Goal: Information Seeking & Learning: Learn about a topic

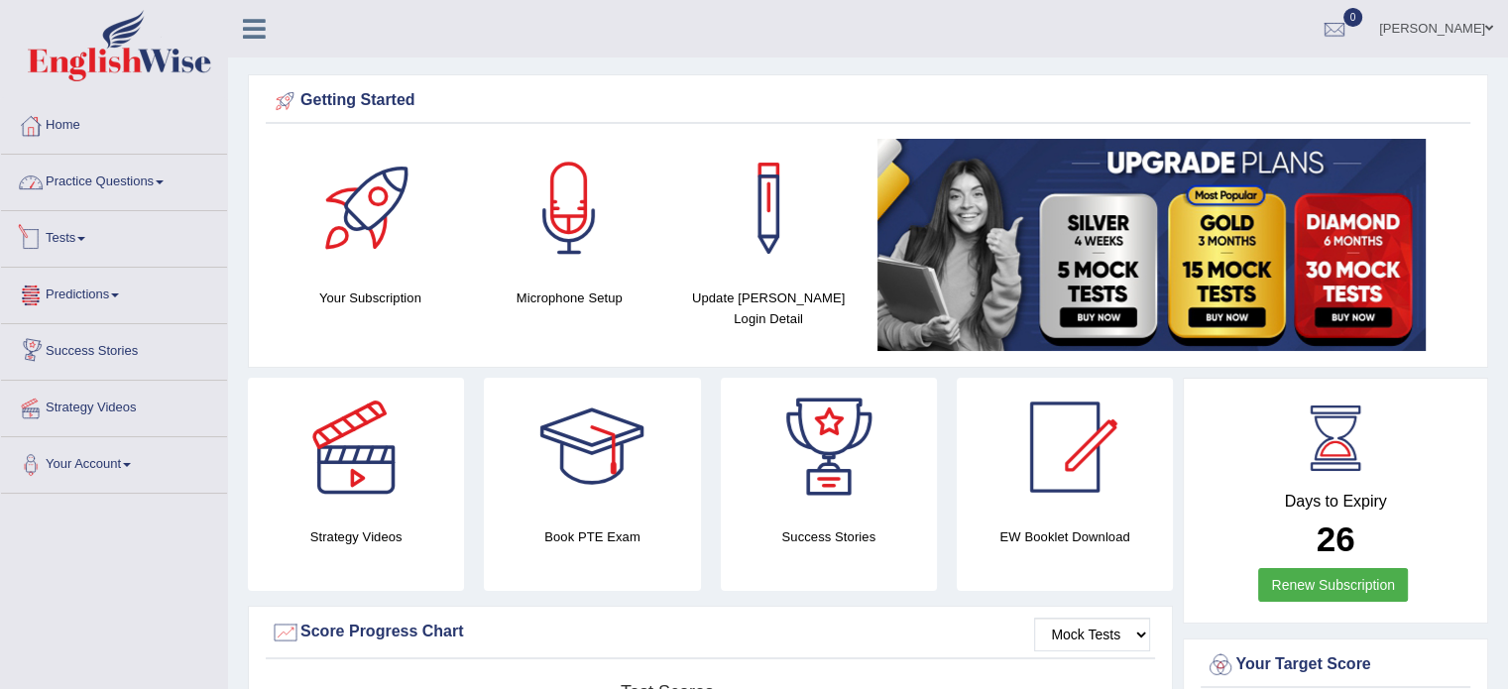
click at [143, 180] on link "Practice Questions" at bounding box center [114, 180] width 226 height 50
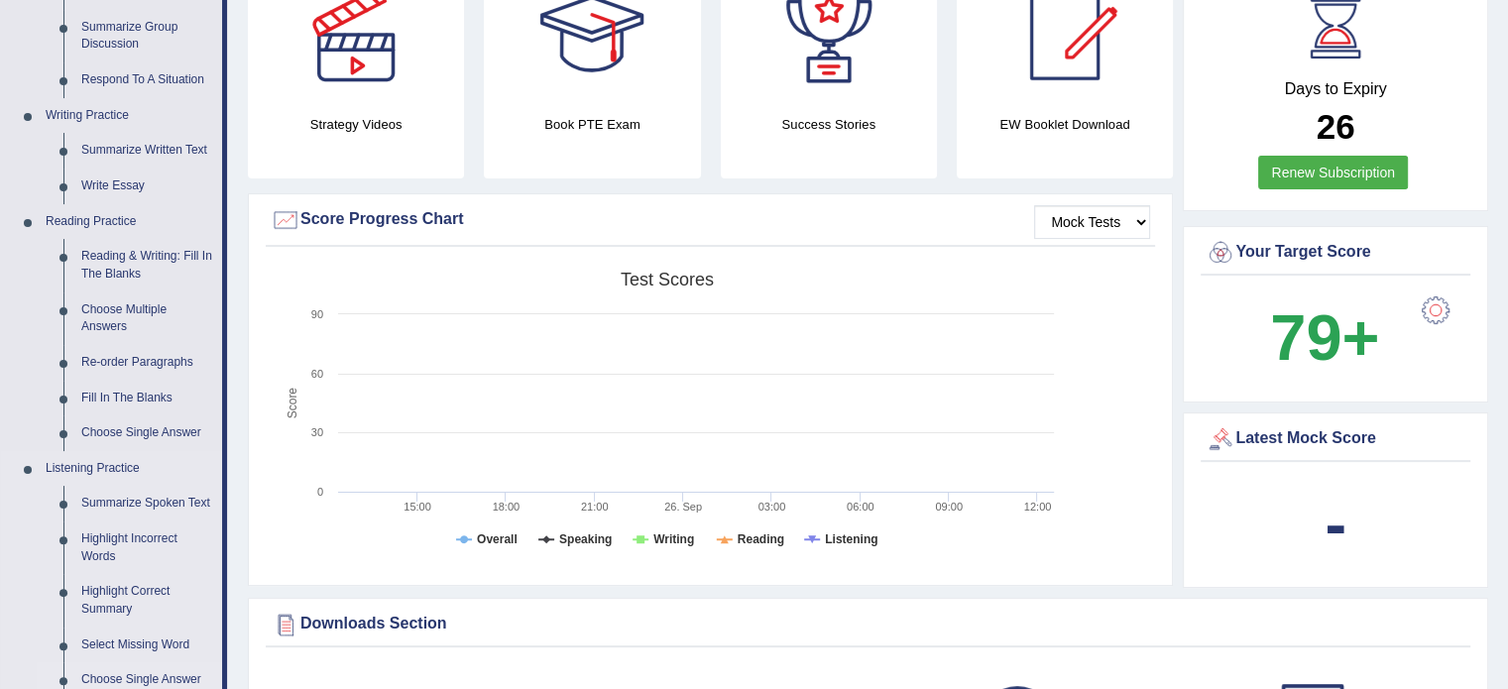
scroll to position [496, 0]
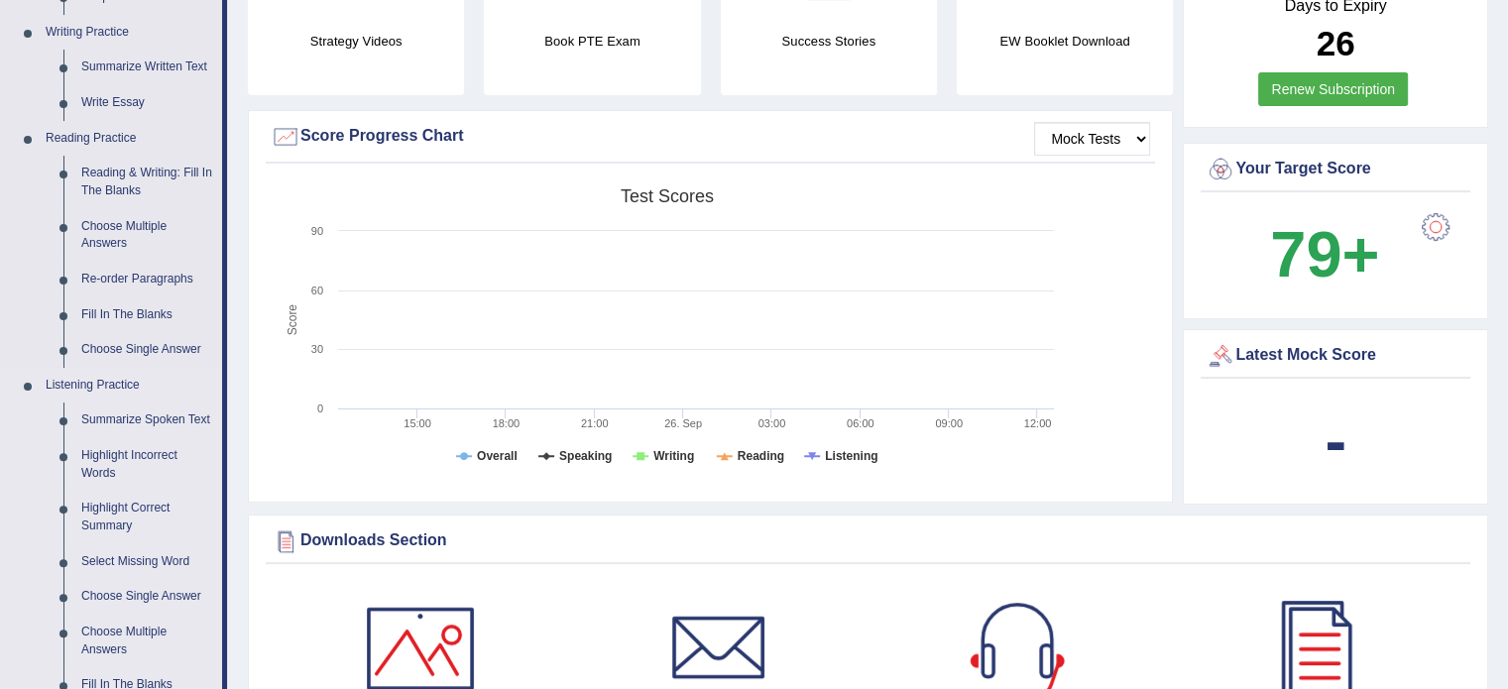
click at [119, 390] on link "Listening Practice" at bounding box center [129, 386] width 185 height 36
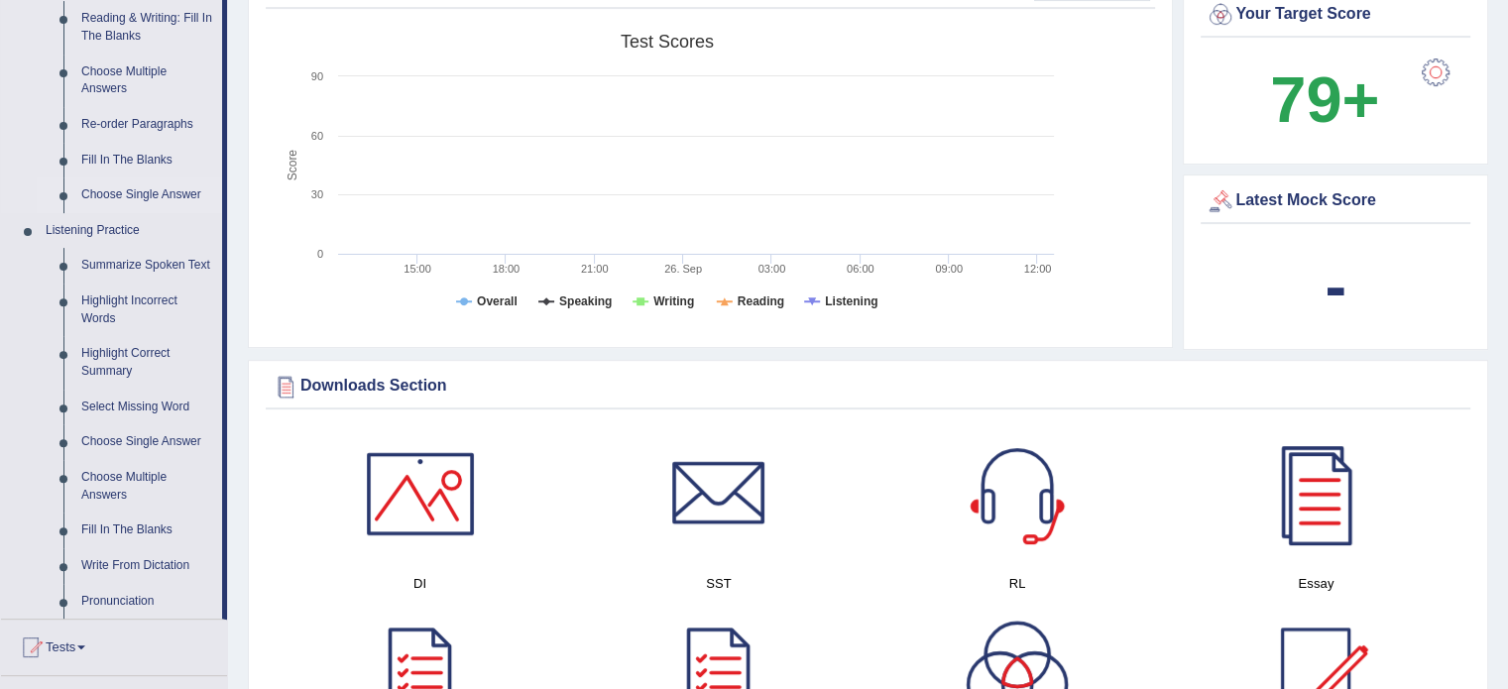
scroll to position [694, 0]
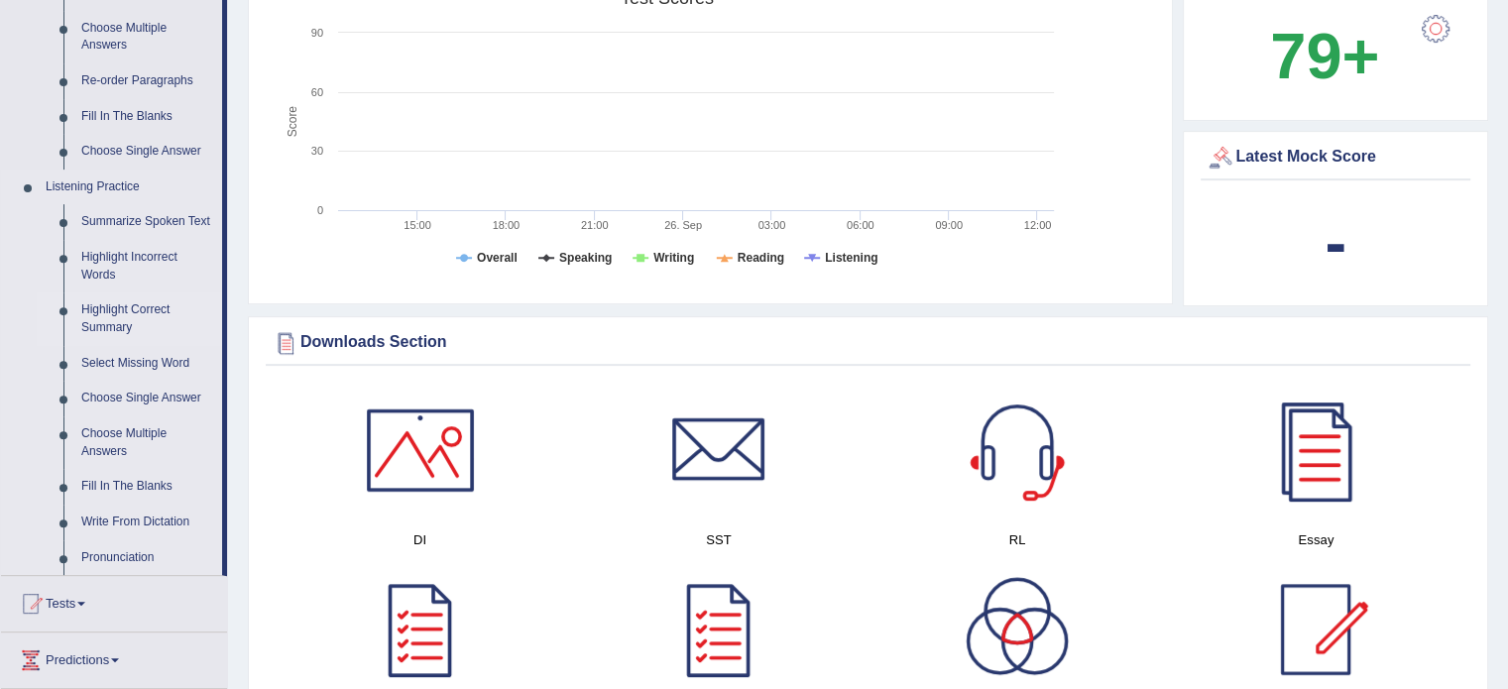
click at [143, 314] on link "Highlight Correct Summary" at bounding box center [147, 318] width 150 height 53
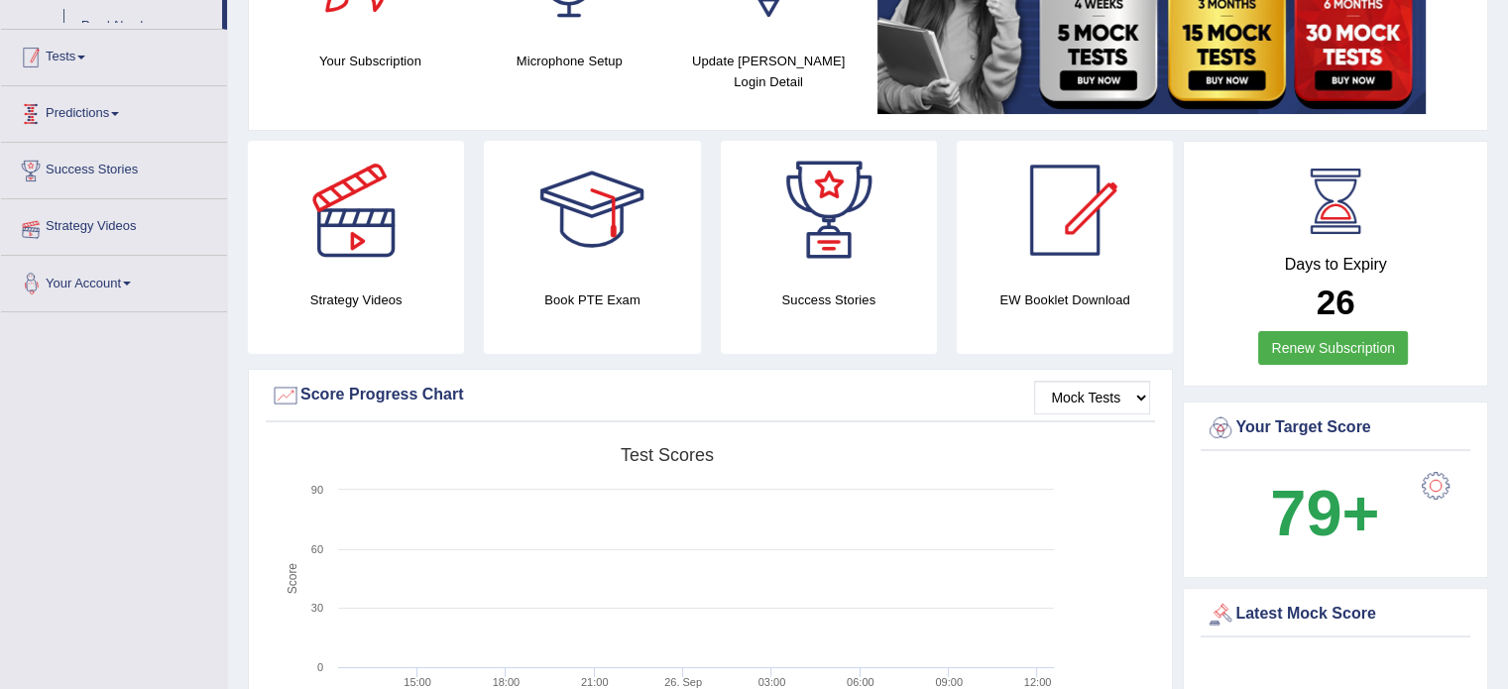
scroll to position [356, 0]
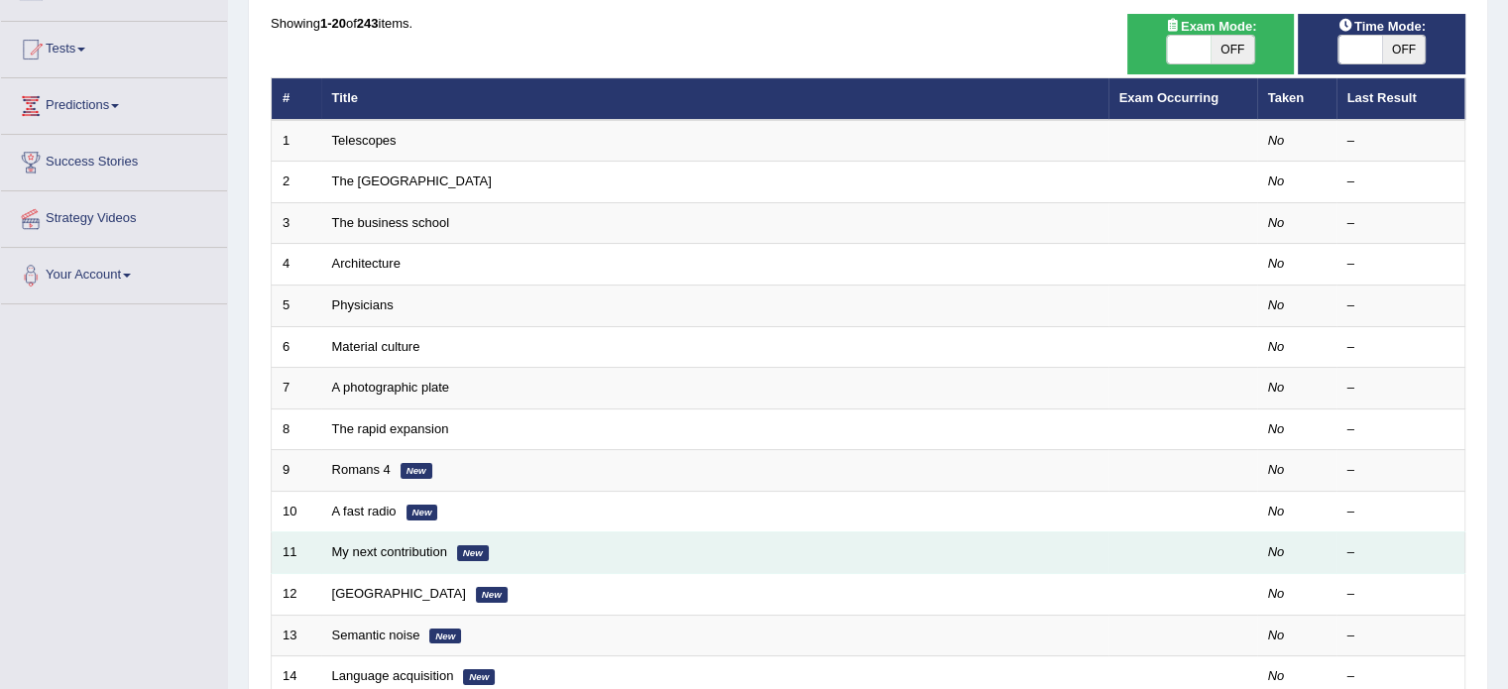
scroll to position [99, 0]
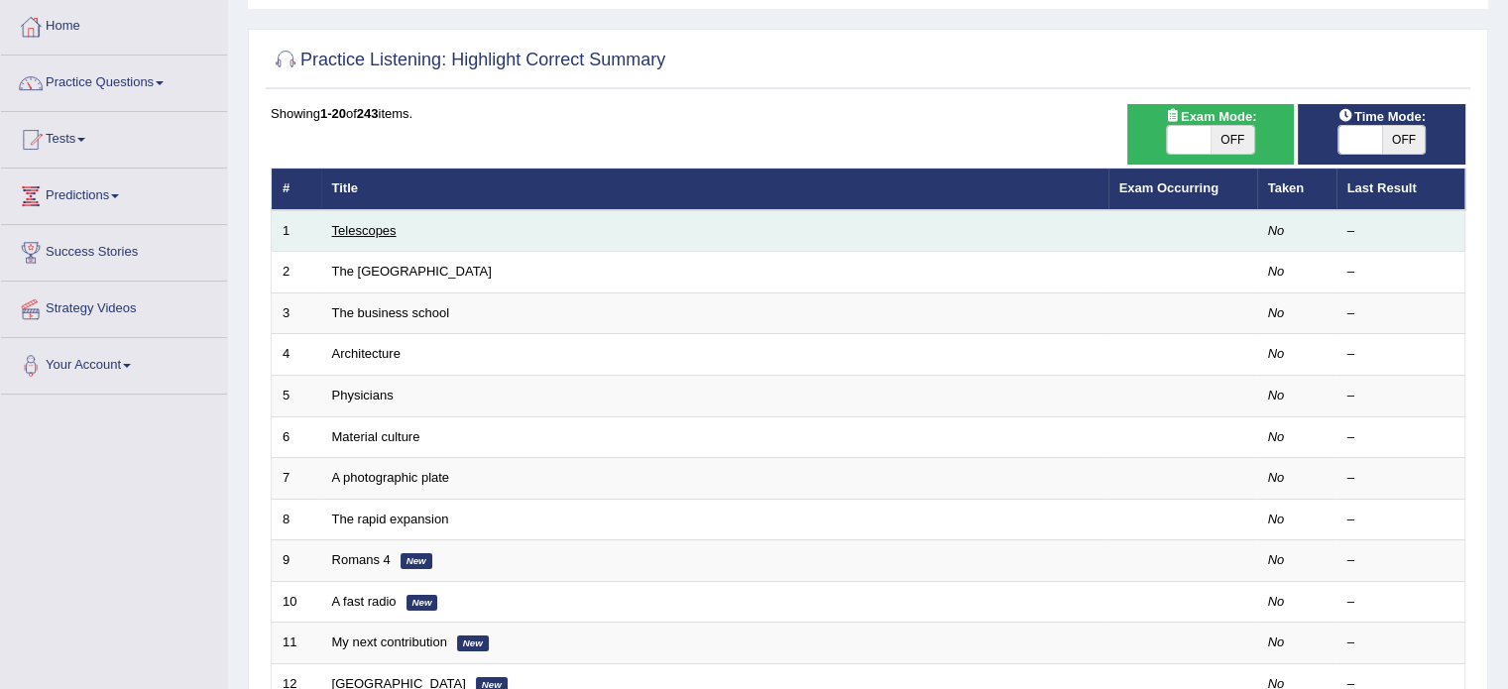
click at [381, 232] on link "Telescopes" at bounding box center [364, 230] width 64 height 15
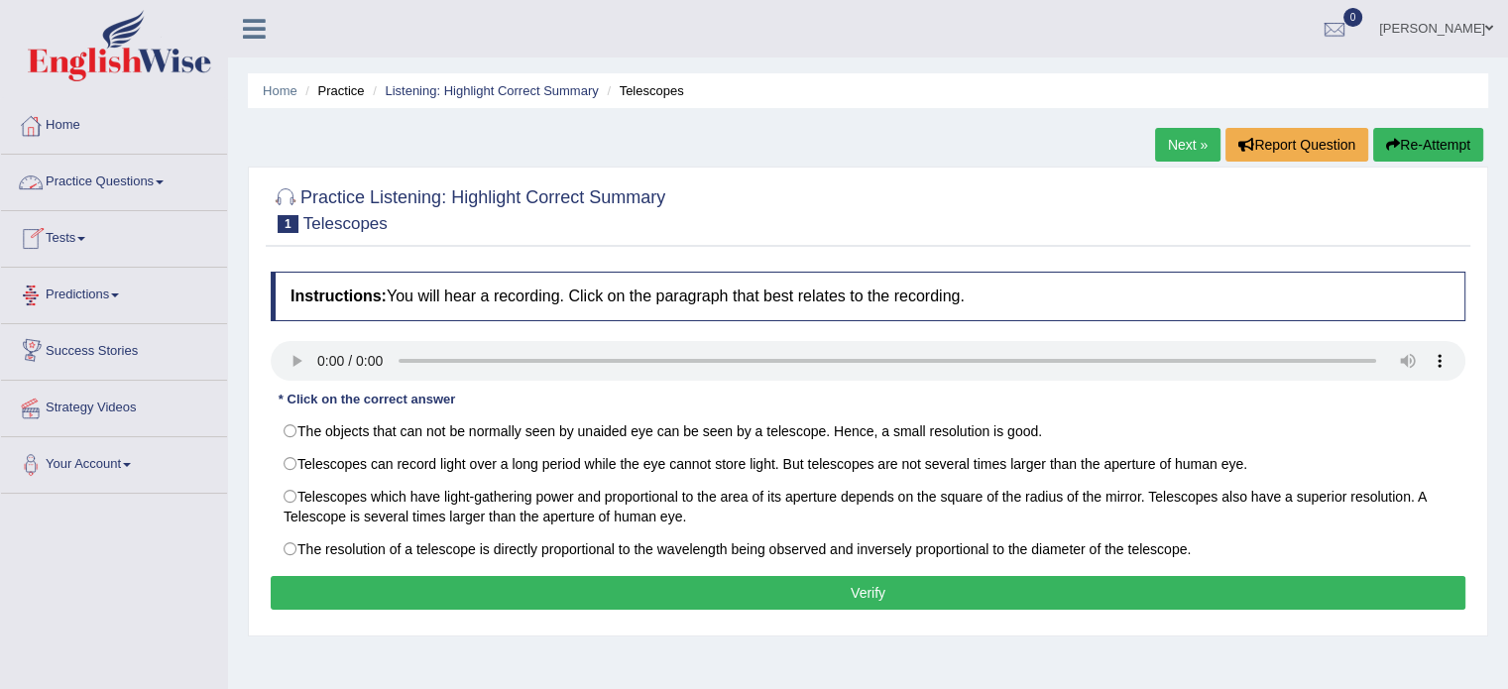
click at [166, 189] on link "Practice Questions" at bounding box center [114, 180] width 226 height 50
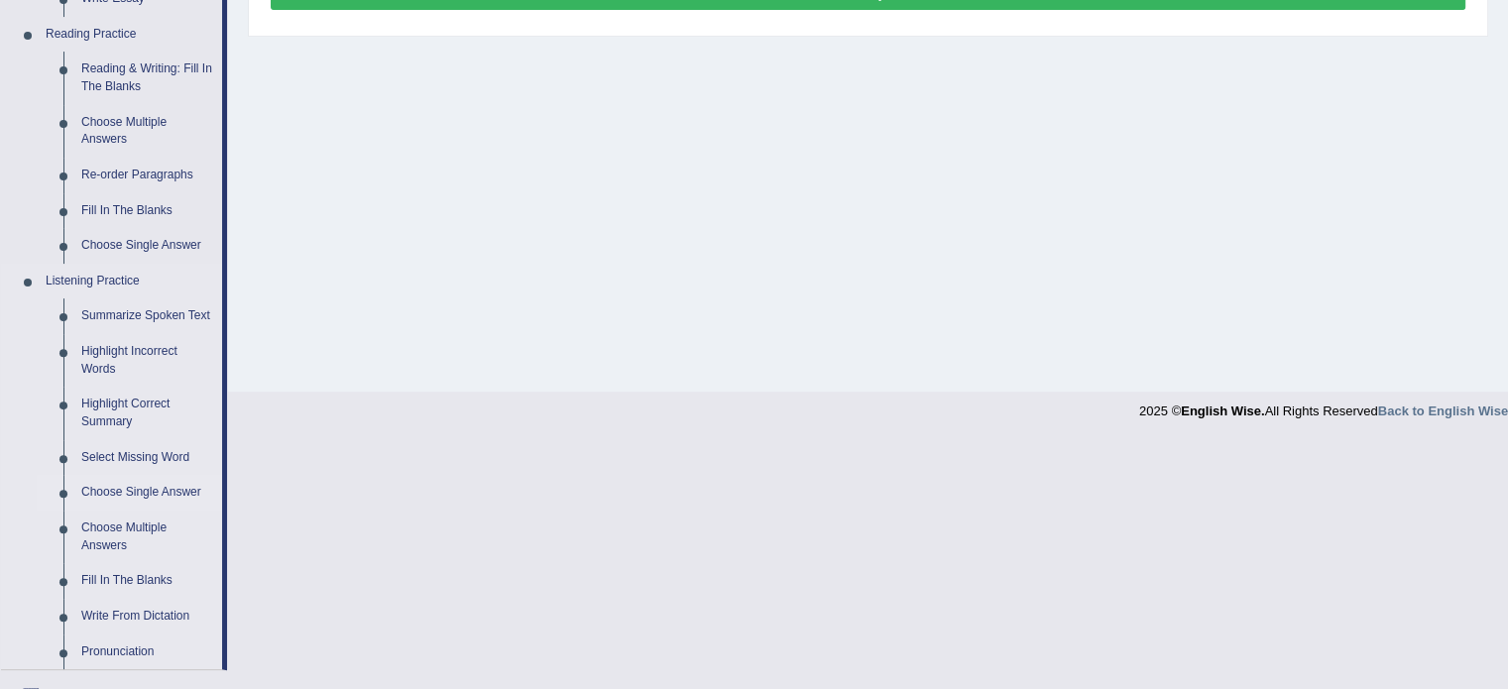
scroll to position [694, 0]
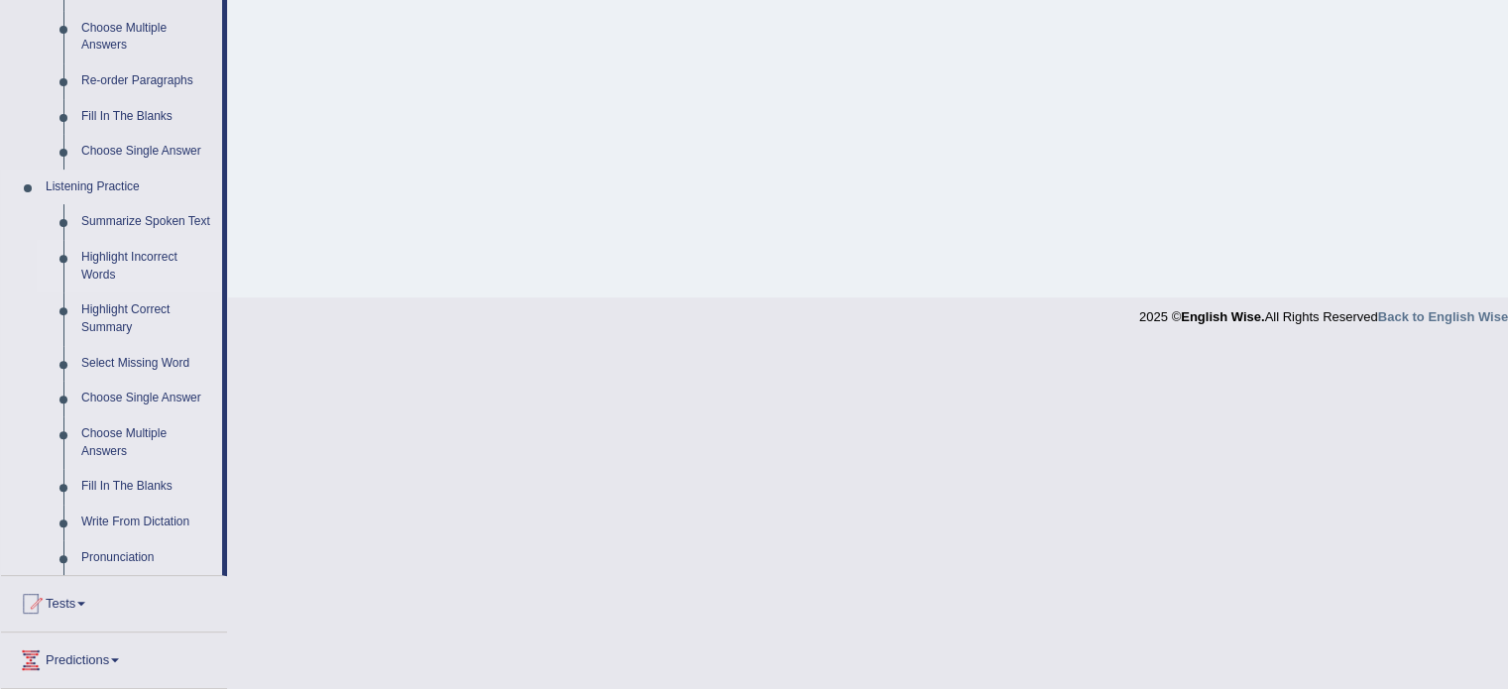
click at [147, 254] on link "Highlight Incorrect Words" at bounding box center [147, 266] width 150 height 53
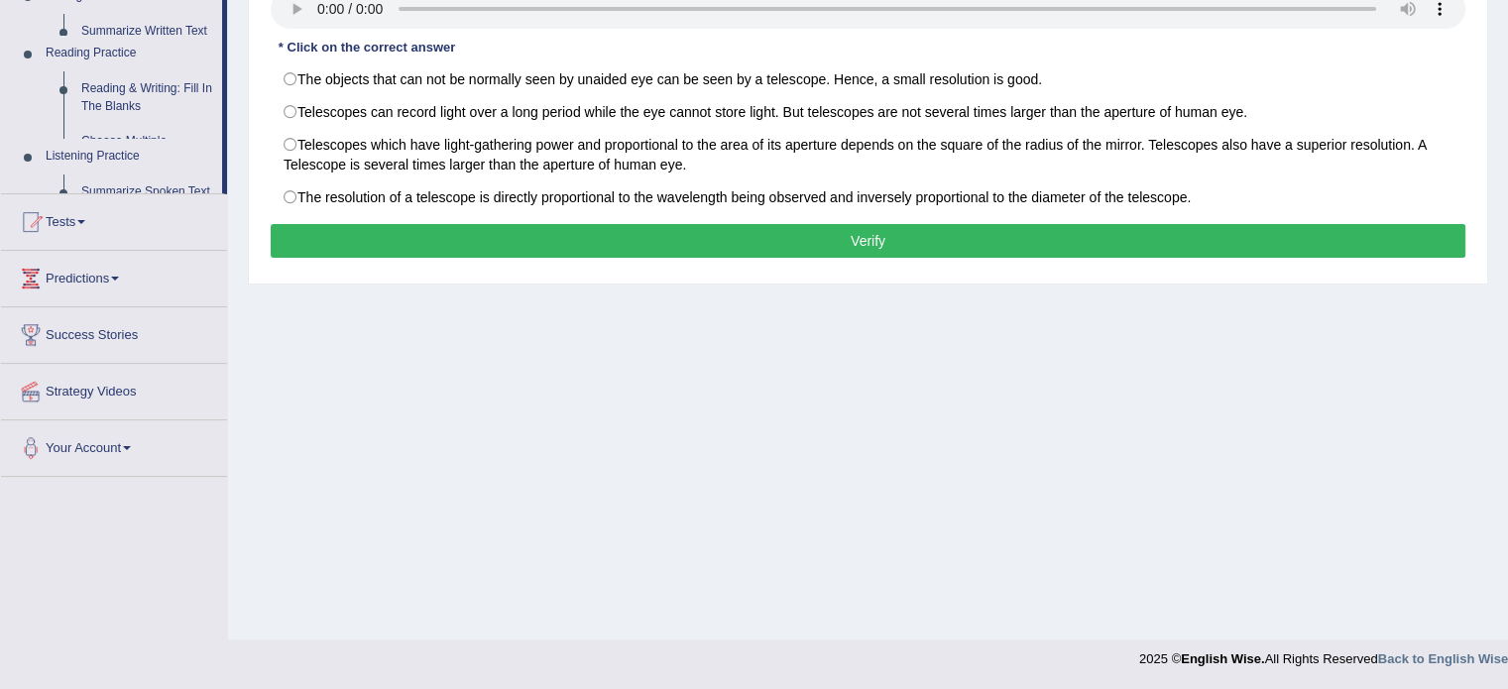
scroll to position [352, 0]
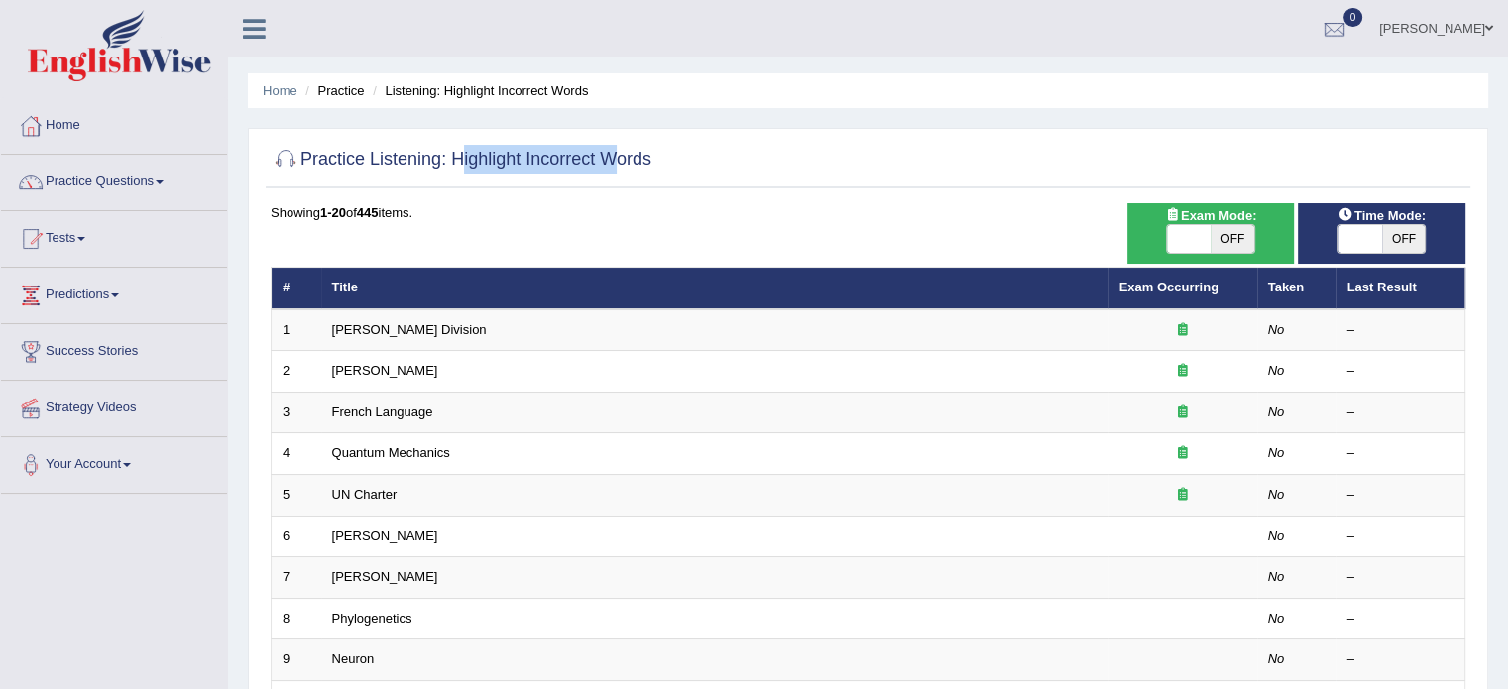
drag, startPoint x: 456, startPoint y: 160, endPoint x: 610, endPoint y: 164, distance: 153.7
click at [610, 164] on h2 "Practice Listening: Highlight Incorrect Words" at bounding box center [461, 160] width 381 height 30
click at [408, 271] on th "Title" at bounding box center [714, 289] width 787 height 42
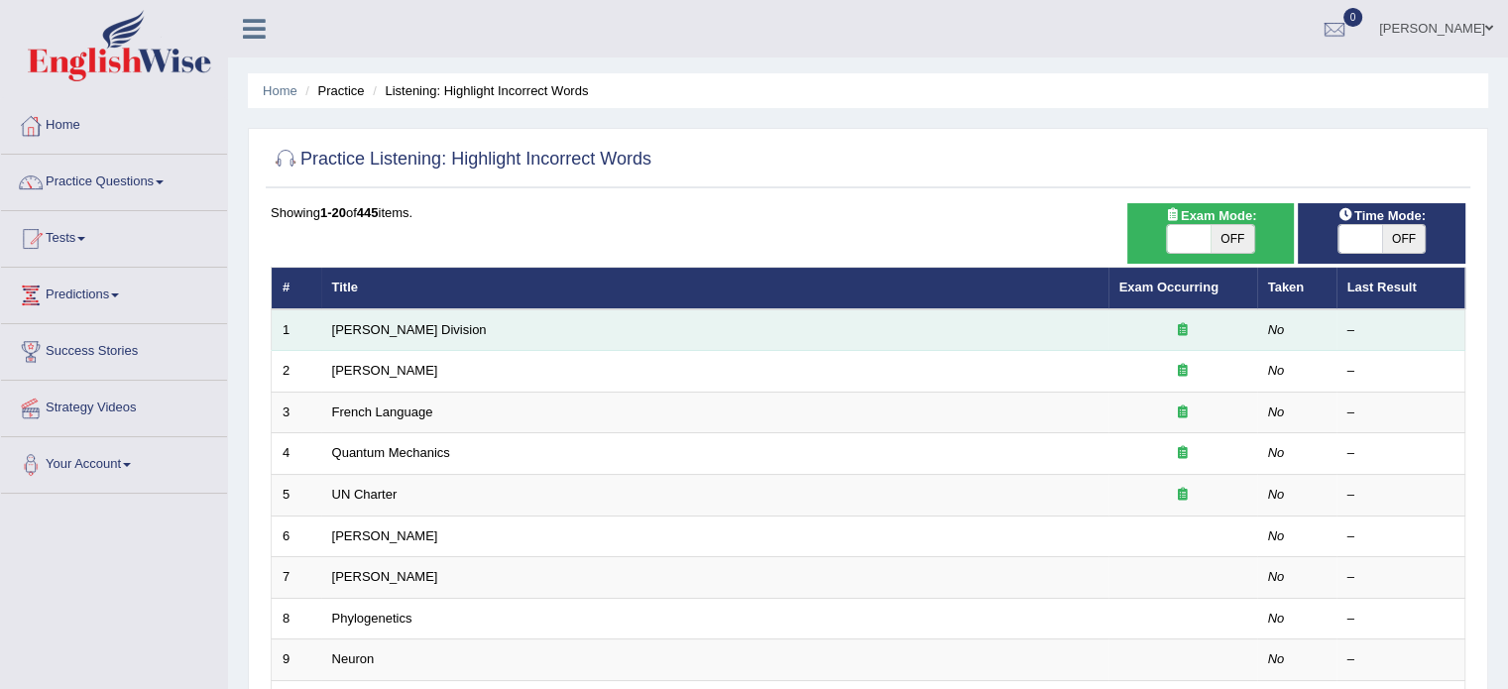
click at [369, 338] on td "Ward Division" at bounding box center [714, 330] width 787 height 42
click at [369, 328] on link "Ward Division" at bounding box center [409, 329] width 155 height 15
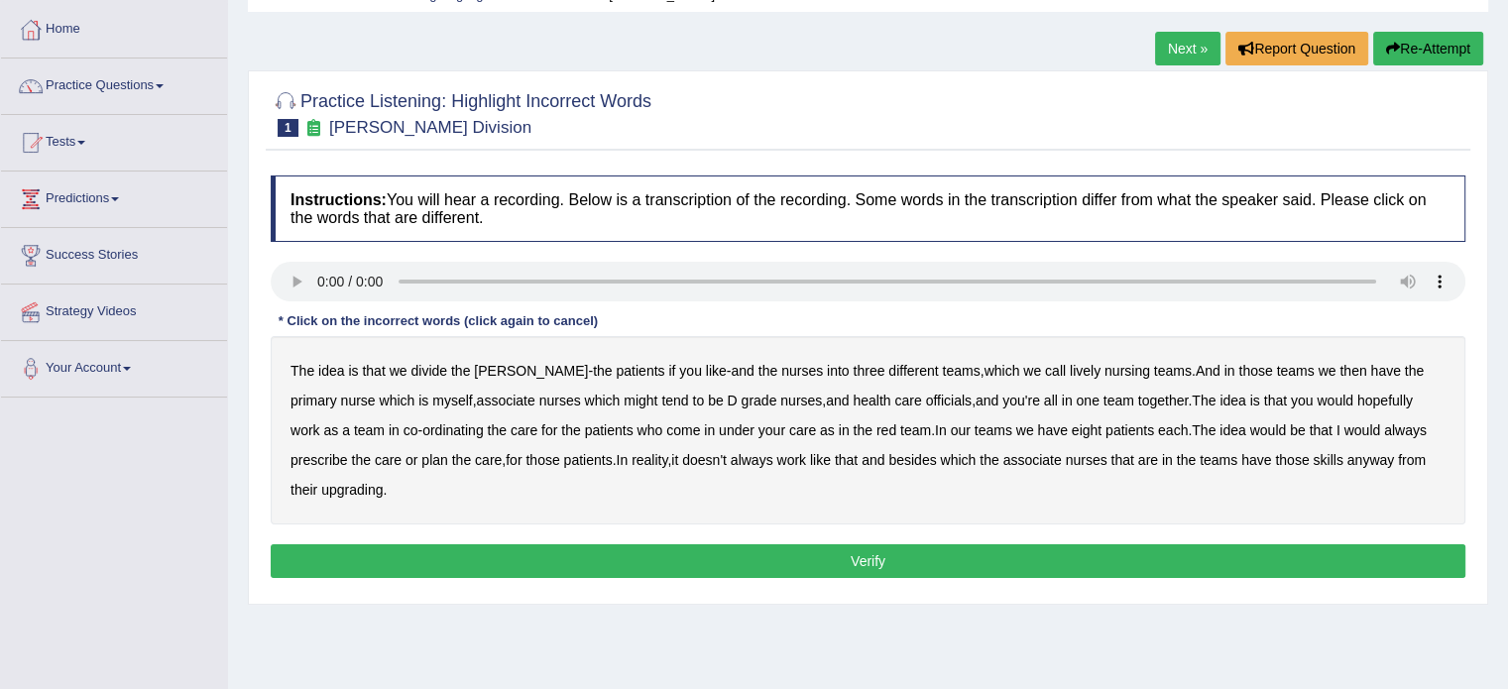
scroll to position [99, 0]
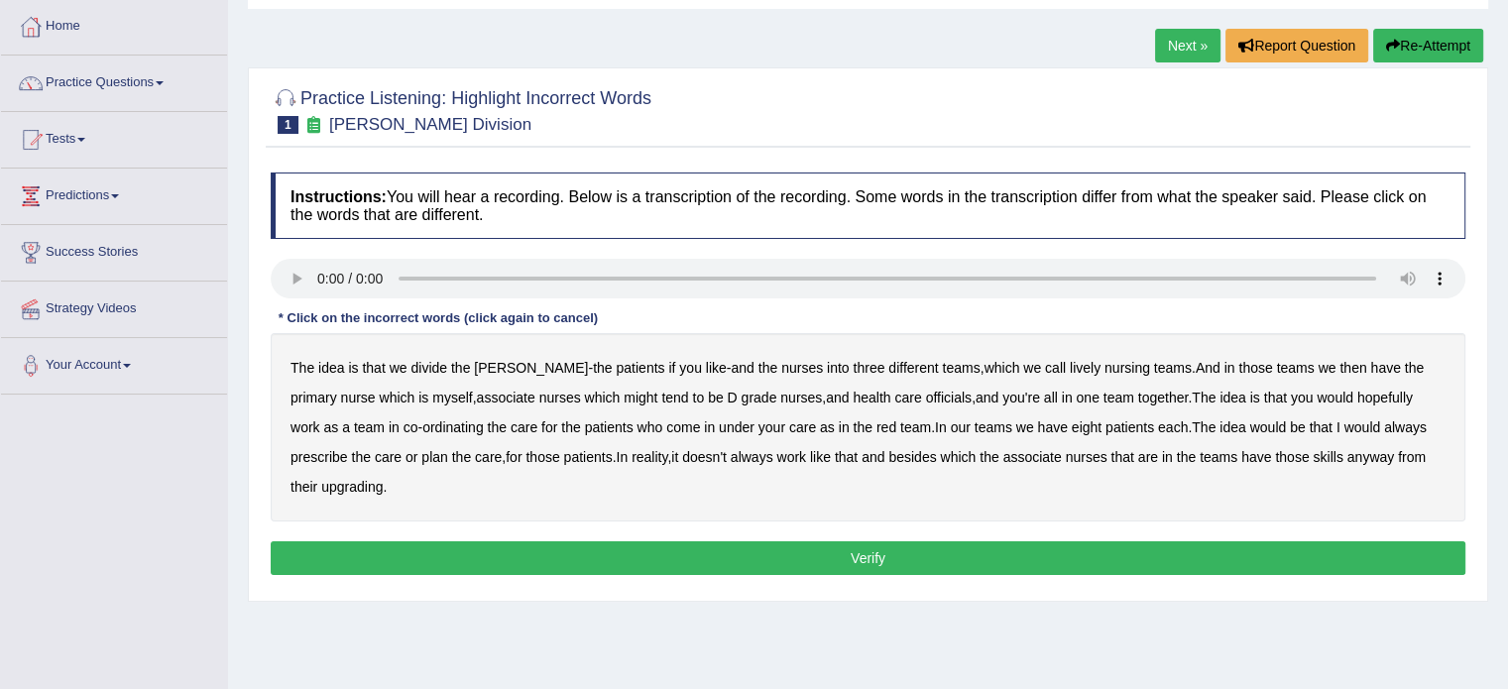
click at [1070, 364] on b "lively" at bounding box center [1085, 368] width 31 height 16
click at [611, 392] on div "The idea is that we divide the ward - the patients if you like - and the nurses…" at bounding box center [868, 427] width 1195 height 188
click at [624, 392] on b "might" at bounding box center [641, 398] width 34 height 16
click at [926, 391] on b "officials" at bounding box center [949, 398] width 46 height 16
click at [1384, 421] on b "always" at bounding box center [1405, 427] width 43 height 16
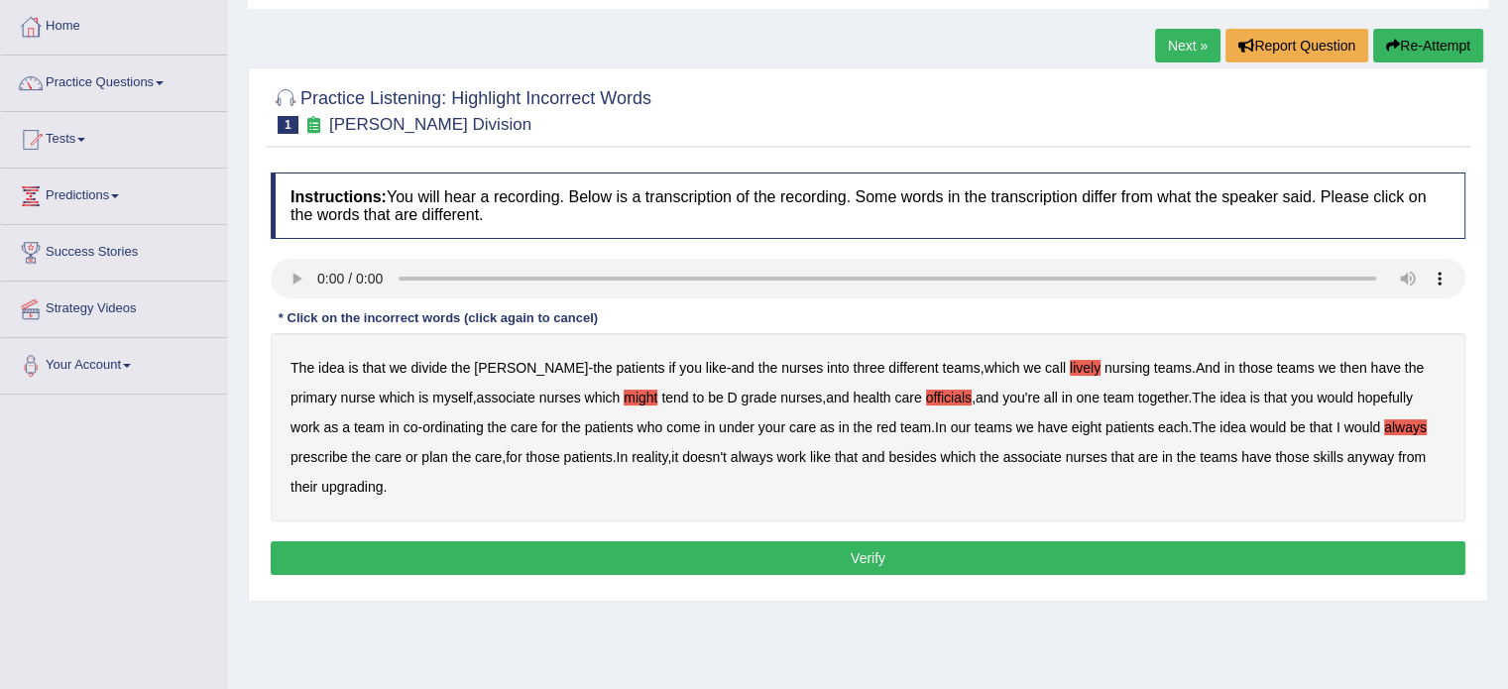
click at [1003, 461] on b "associate" at bounding box center [1032, 457] width 58 height 16
click at [321, 481] on b "upgrading" at bounding box center [351, 487] width 61 height 16
click at [643, 555] on button "Verify" at bounding box center [868, 558] width 1195 height 34
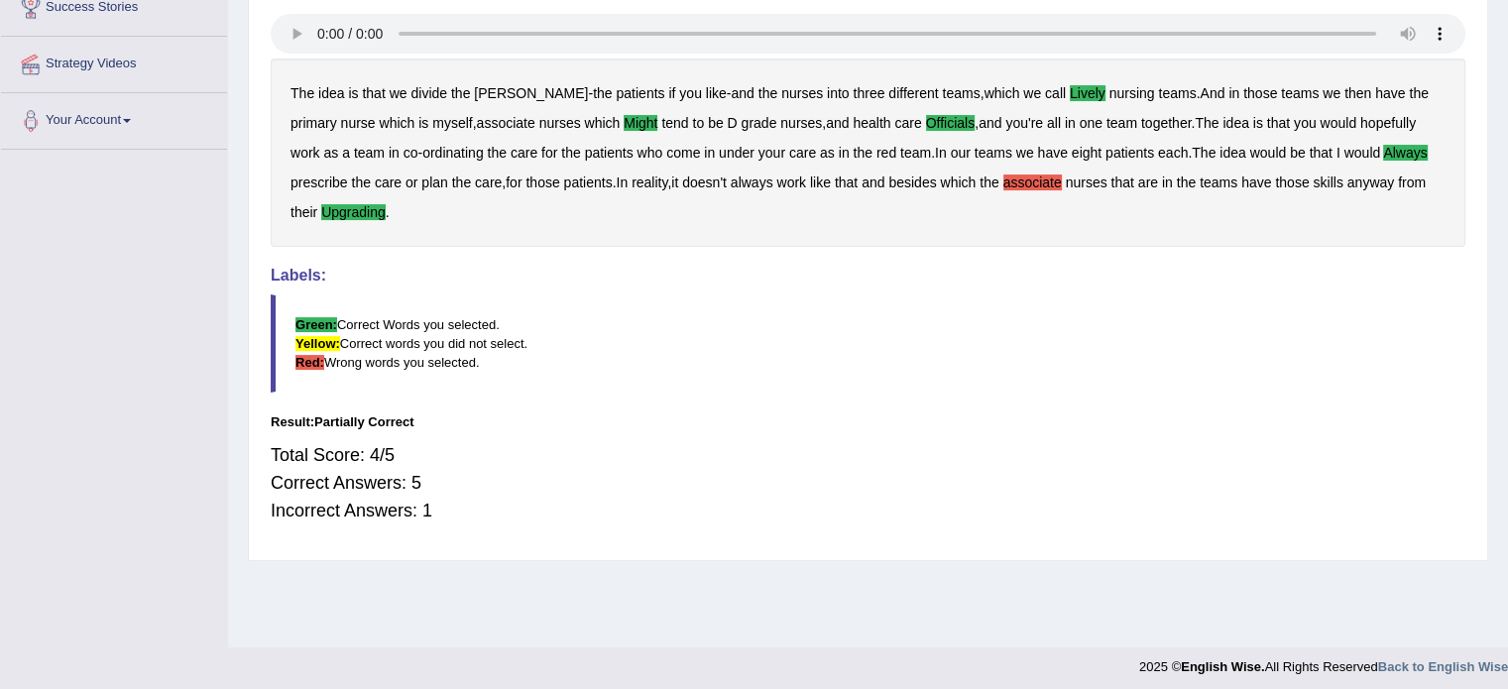
scroll to position [352, 0]
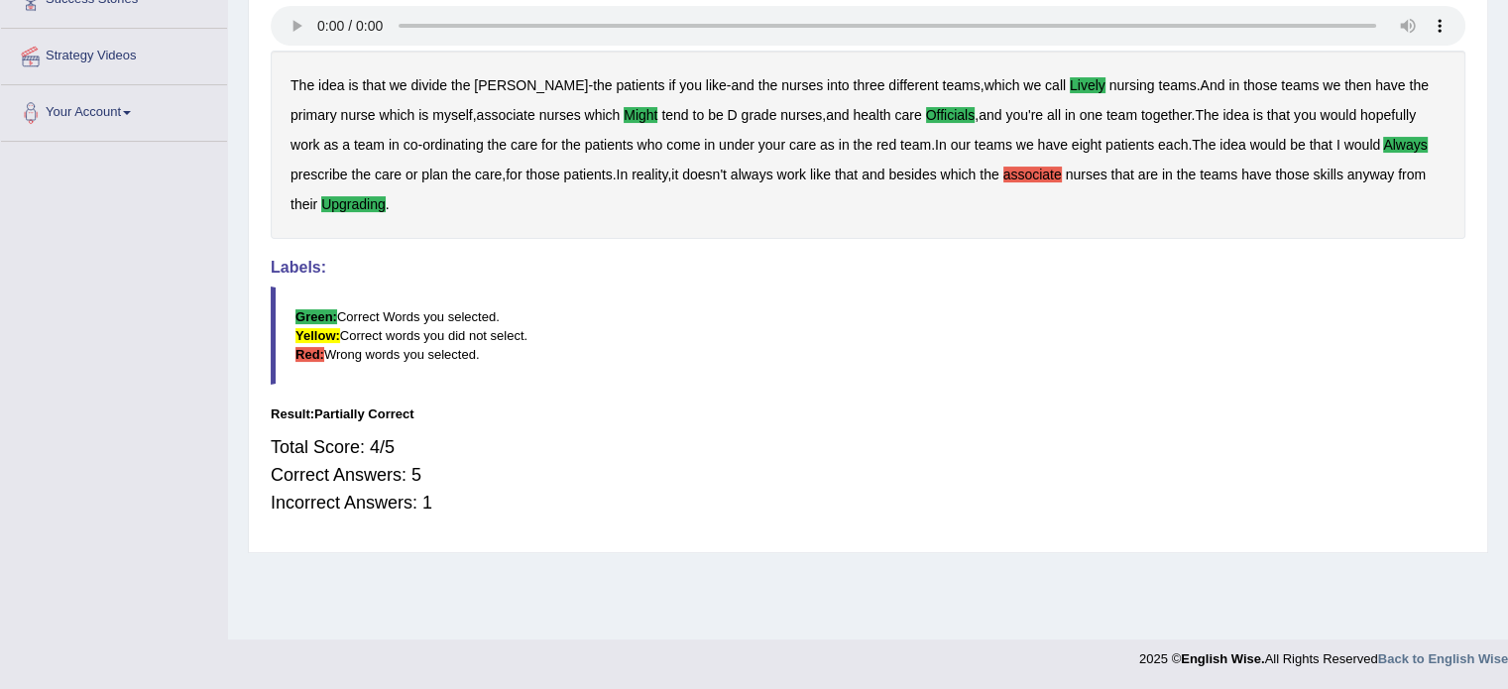
click at [1003, 177] on b "associate" at bounding box center [1032, 175] width 58 height 16
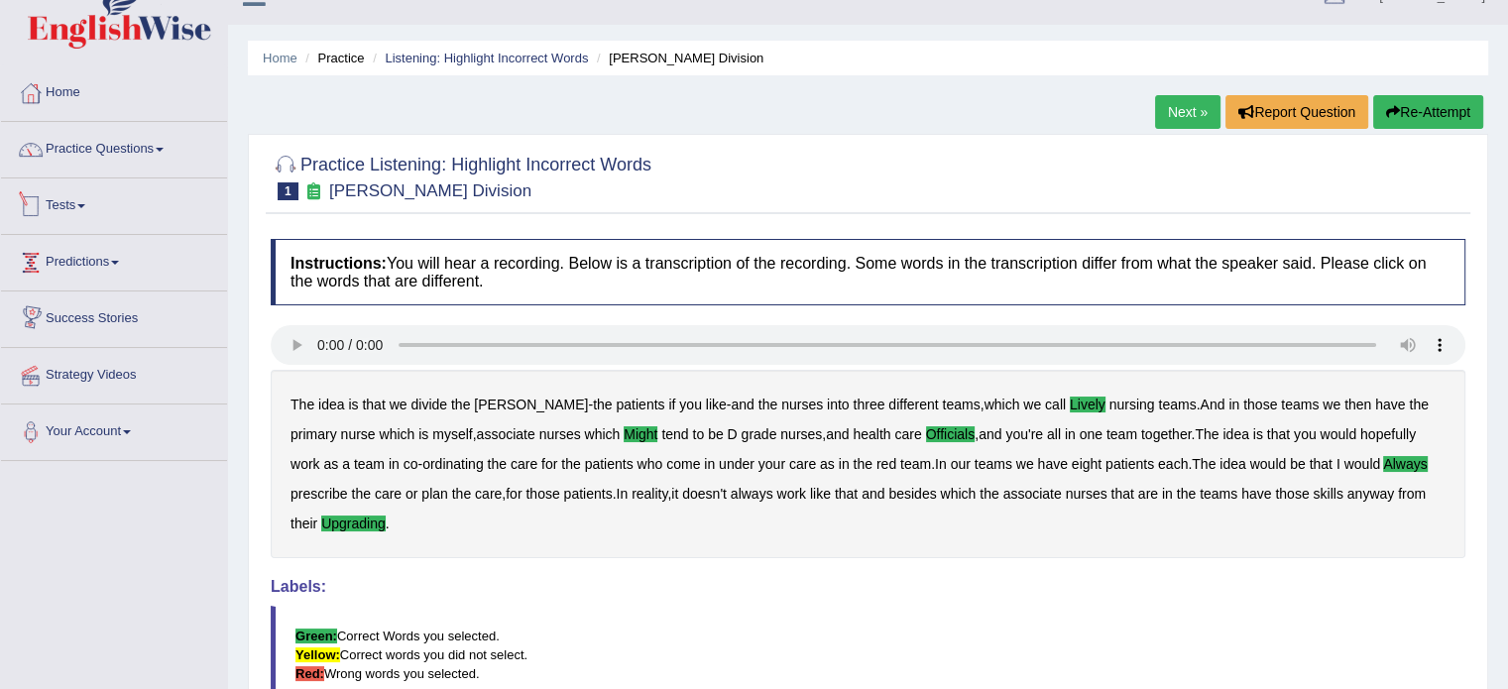
scroll to position [0, 0]
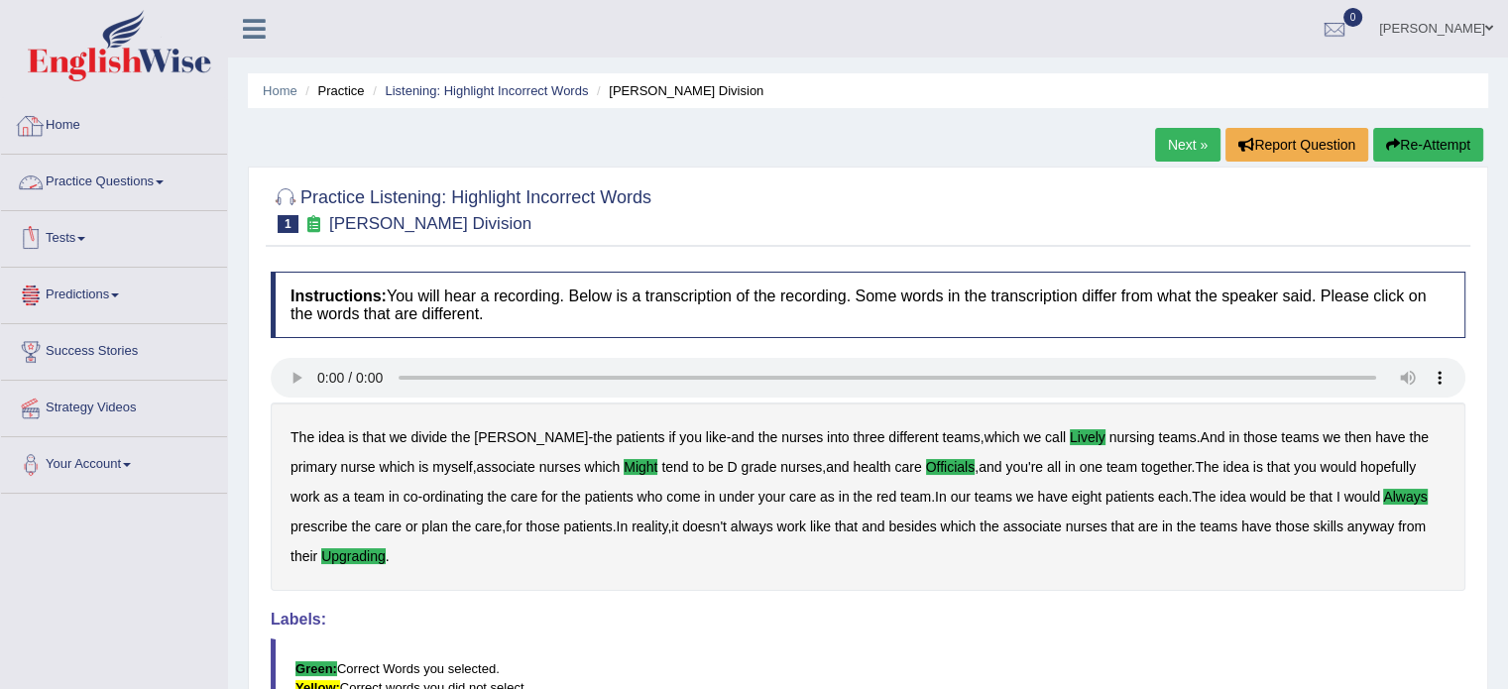
click at [105, 171] on link "Practice Questions" at bounding box center [114, 180] width 226 height 50
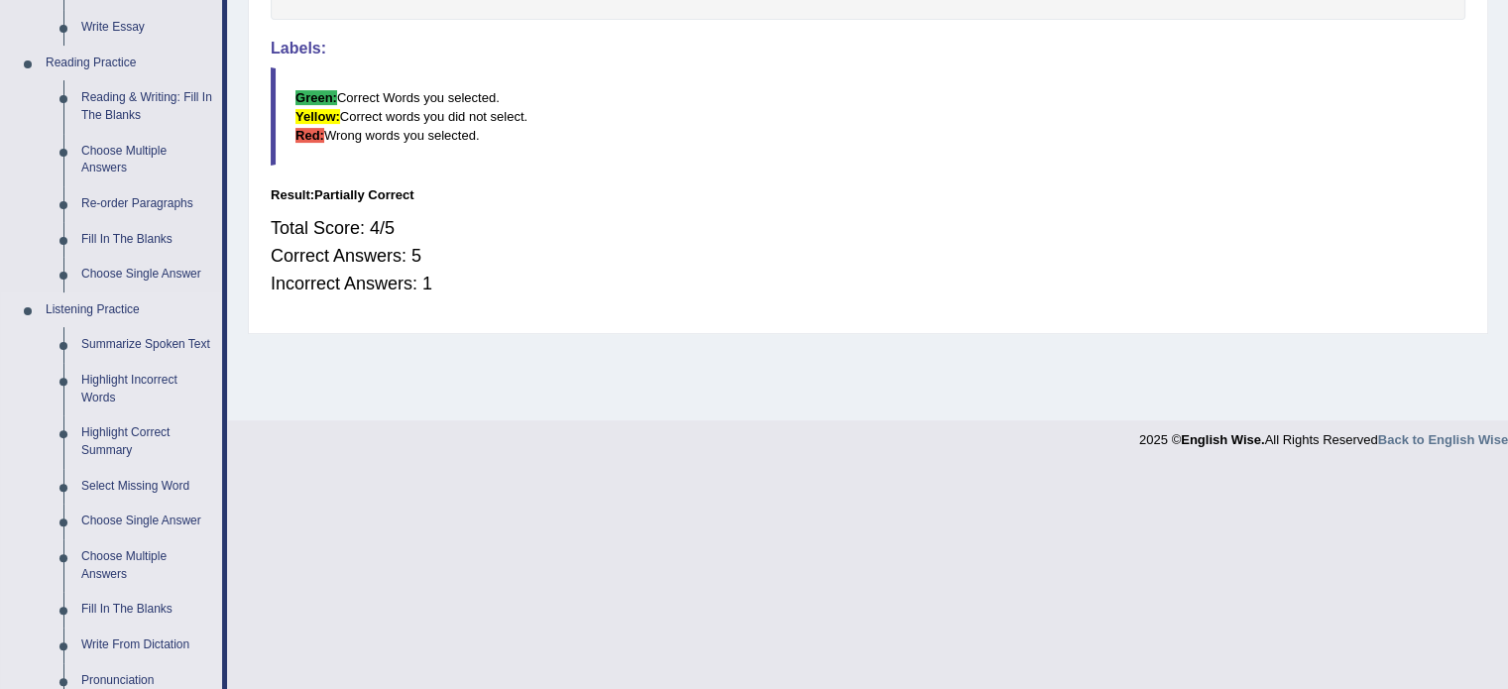
scroll to position [595, 0]
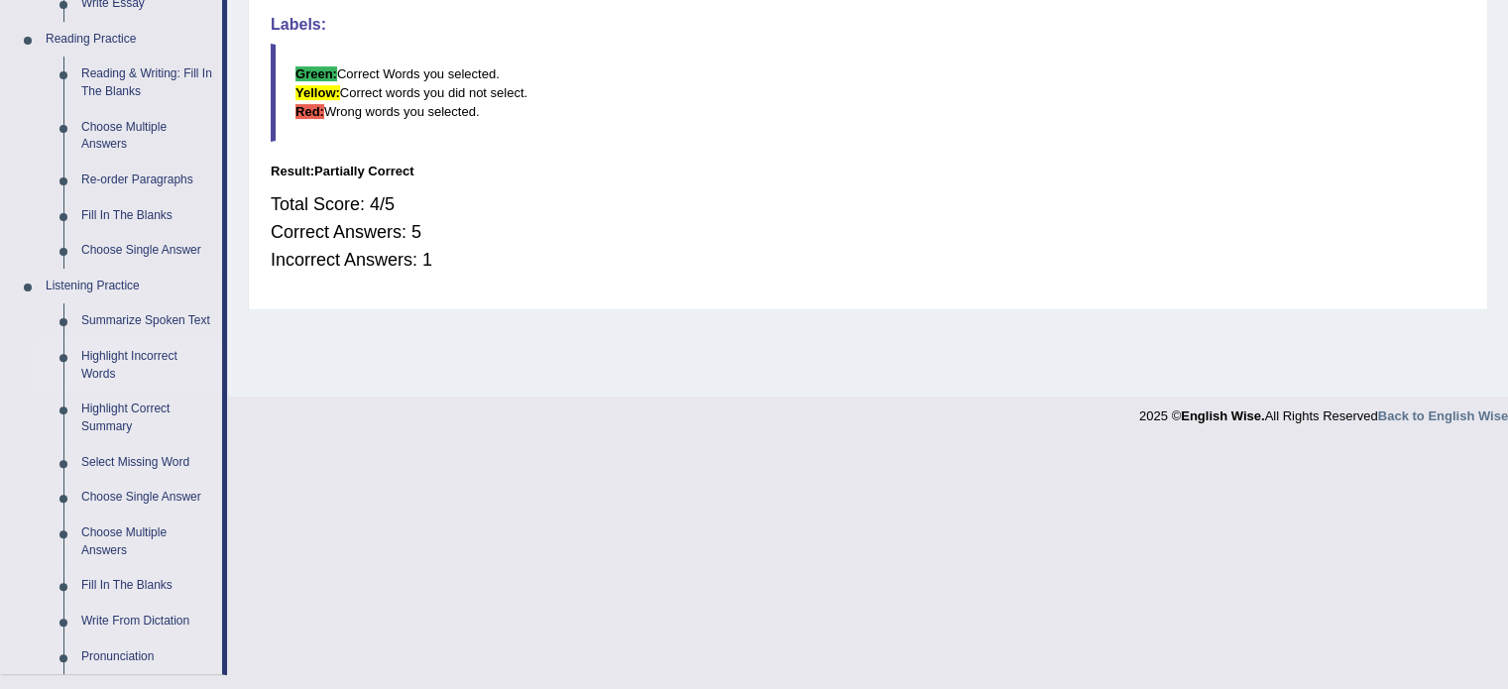
click at [154, 357] on link "Highlight Incorrect Words" at bounding box center [147, 365] width 150 height 53
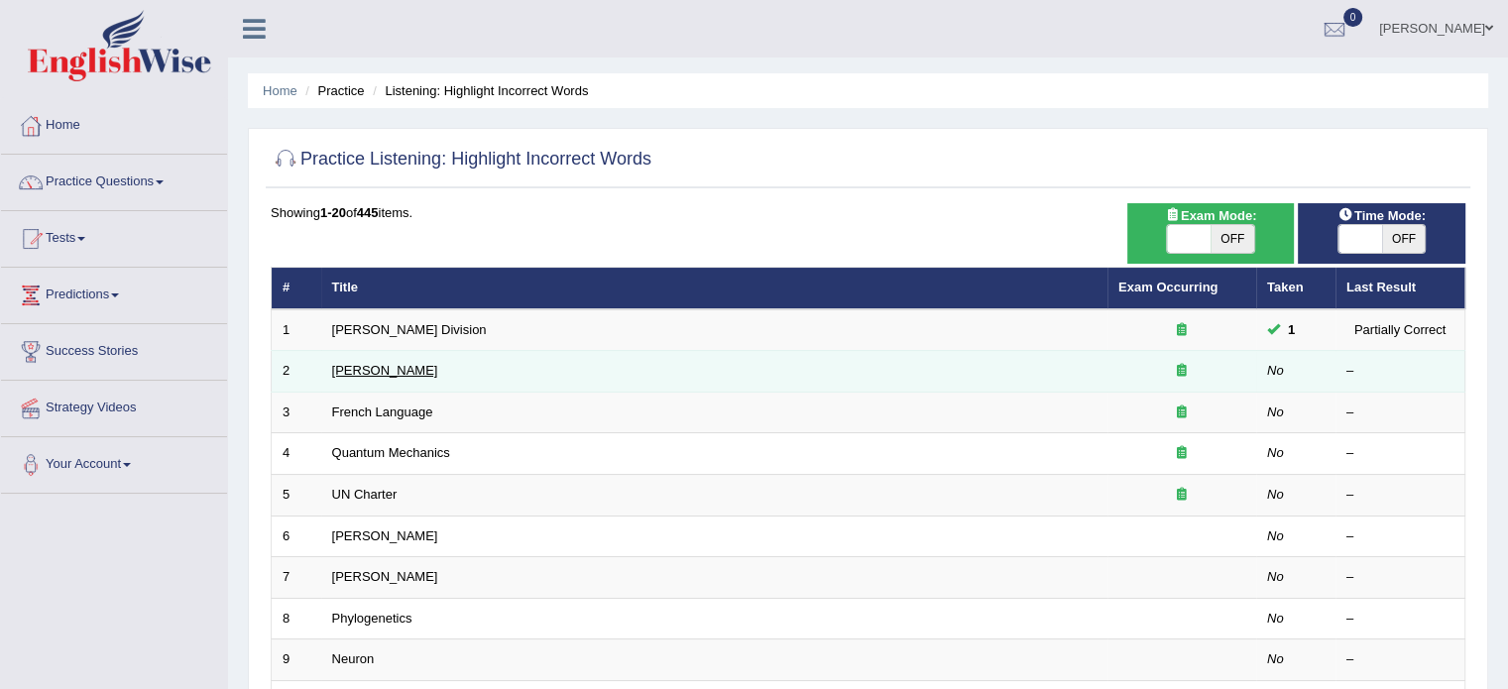
click at [389, 368] on link "[PERSON_NAME]" at bounding box center [385, 370] width 106 height 15
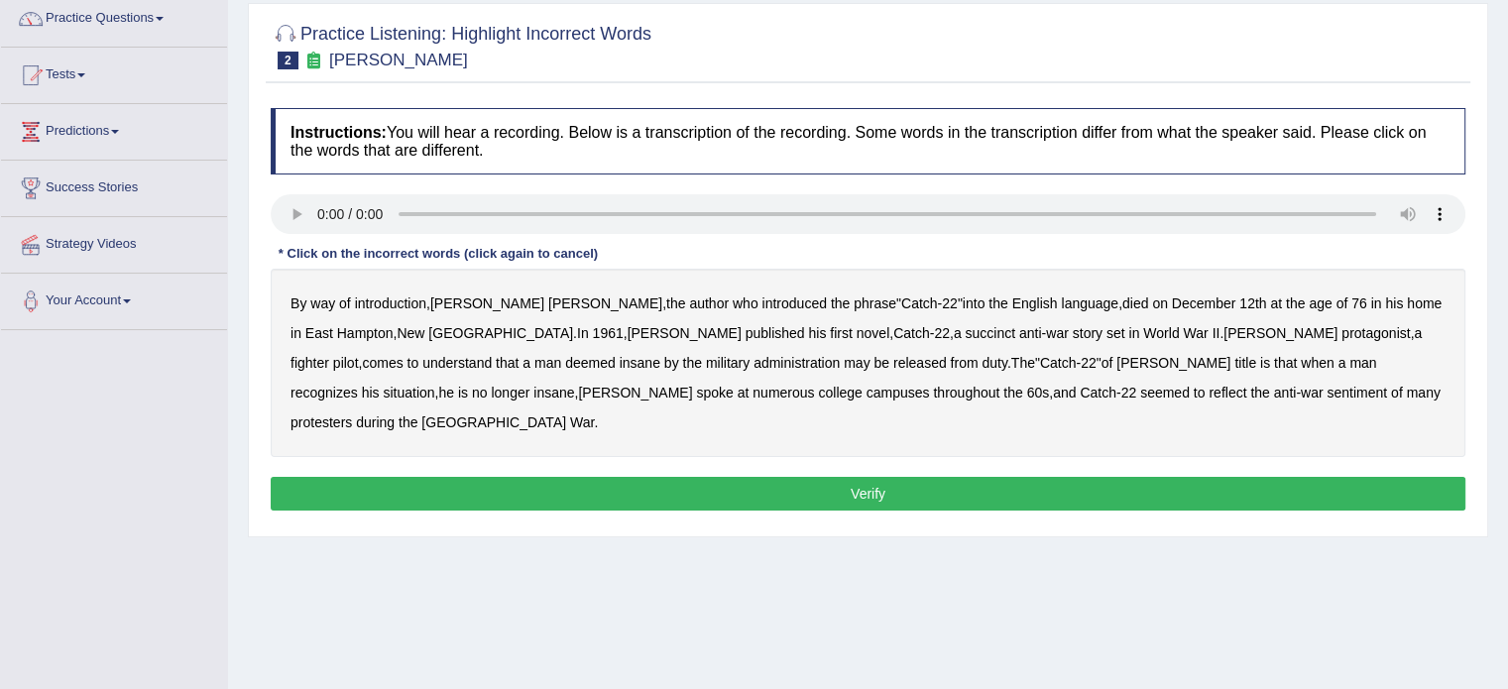
scroll to position [198, 0]
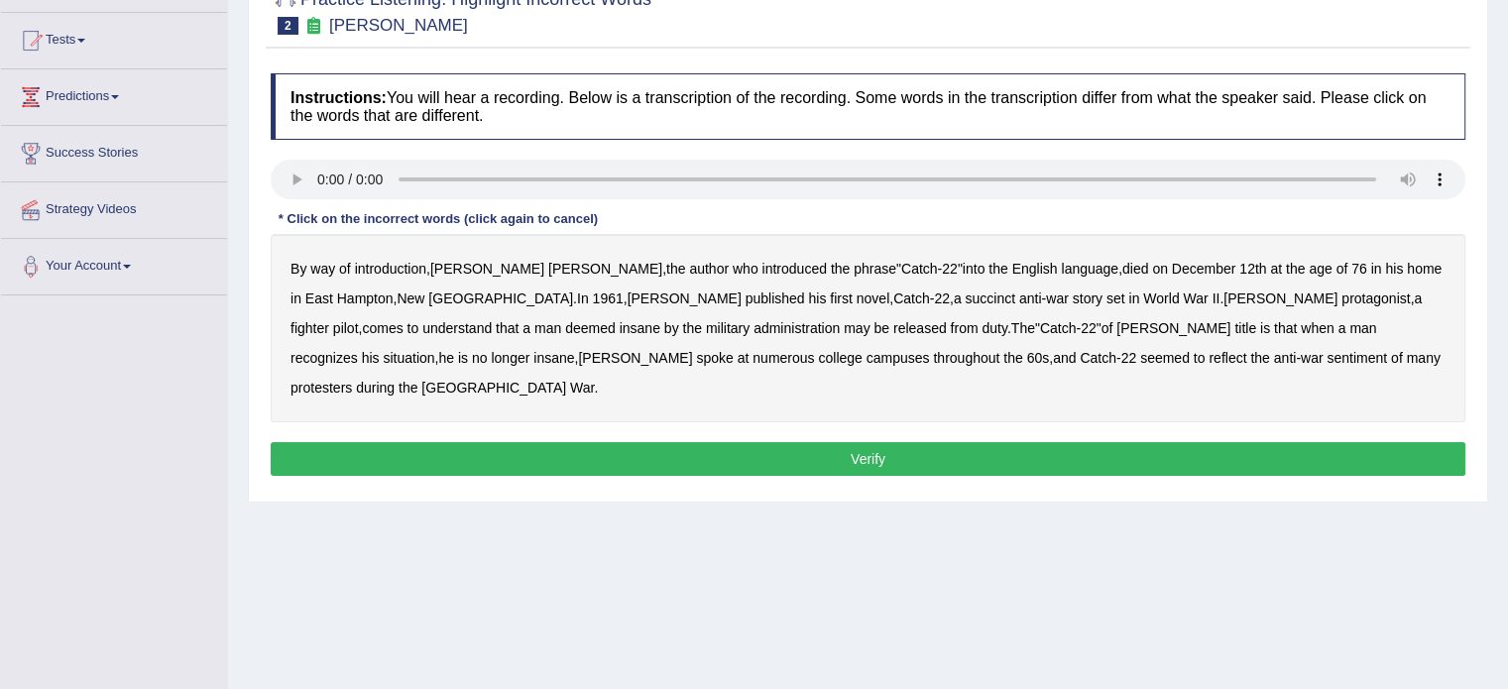
click at [753, 327] on b "administration" at bounding box center [796, 328] width 86 height 16
click at [811, 442] on button "Verify" at bounding box center [868, 459] width 1195 height 34
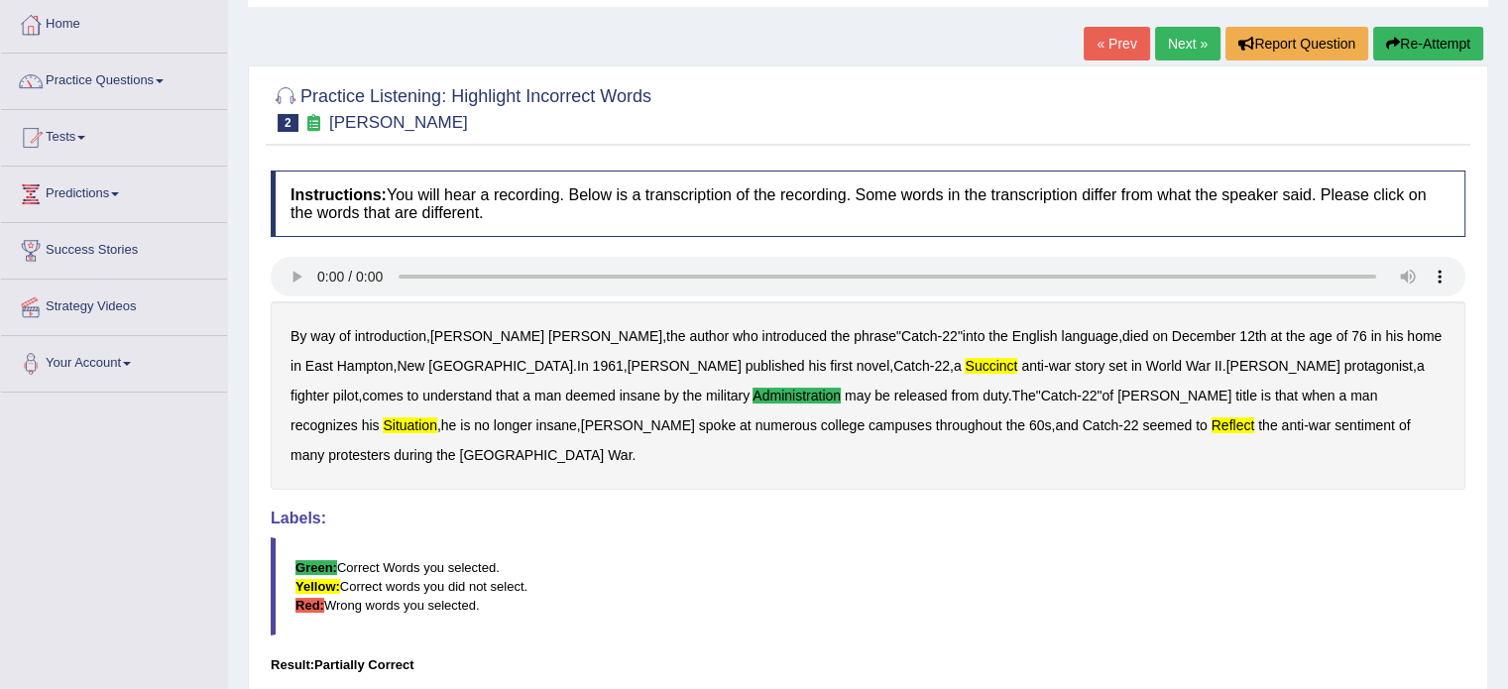
scroll to position [99, 0]
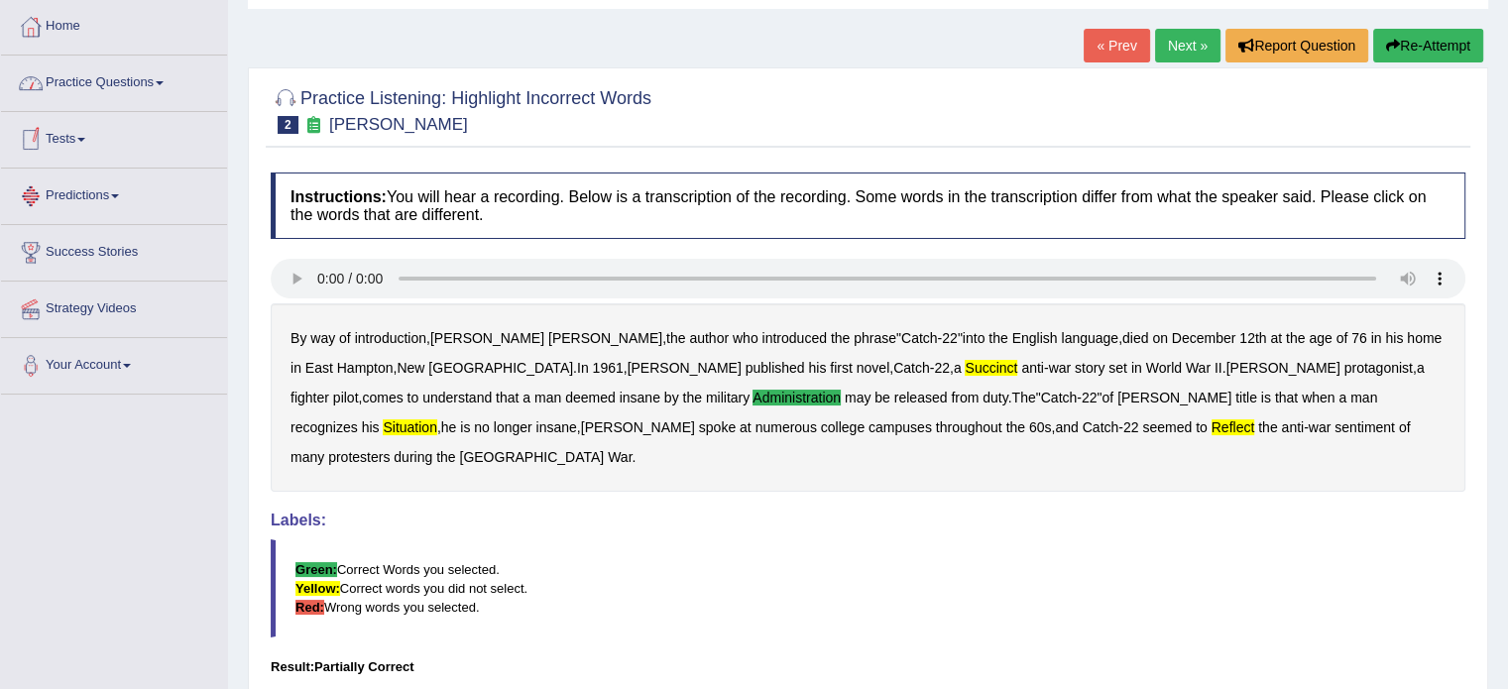
click at [169, 89] on link "Practice Questions" at bounding box center [114, 81] width 226 height 50
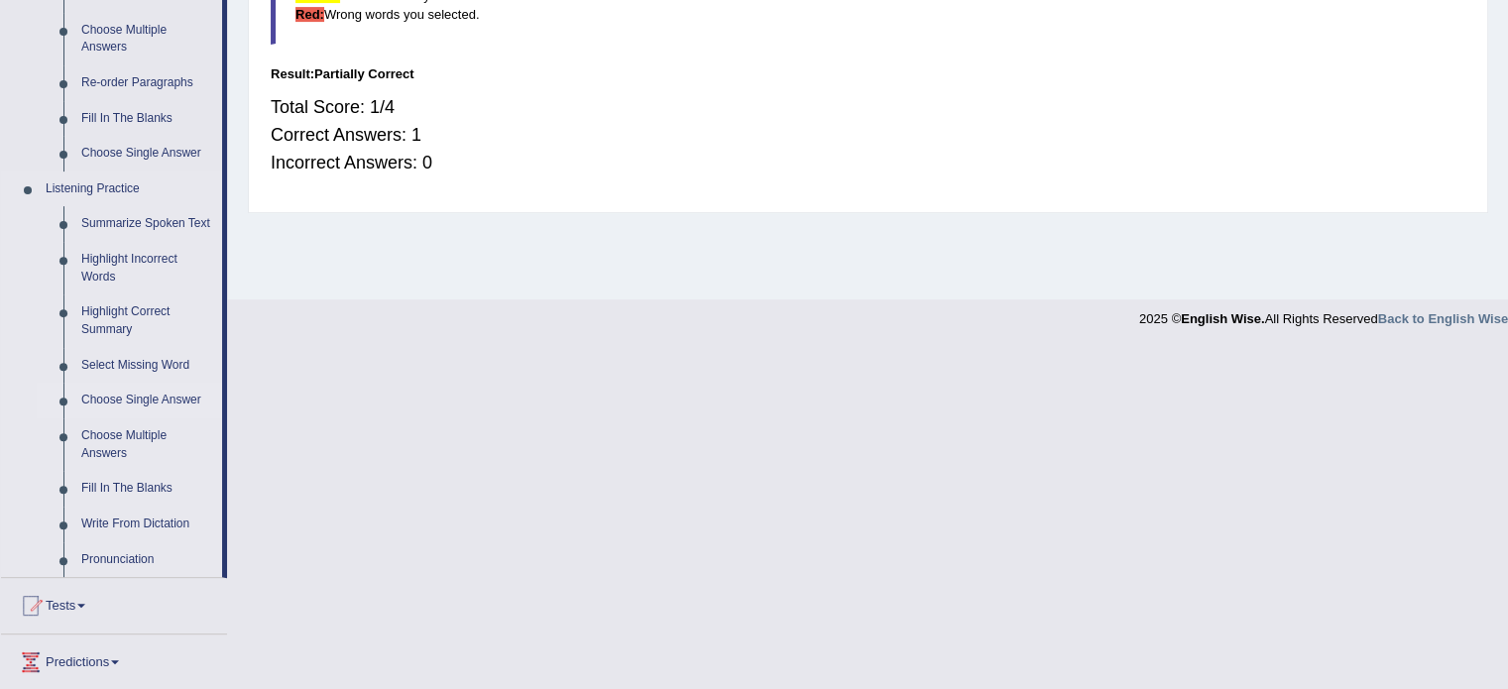
scroll to position [694, 0]
click at [149, 490] on link "Fill In The Blanks" at bounding box center [147, 487] width 150 height 36
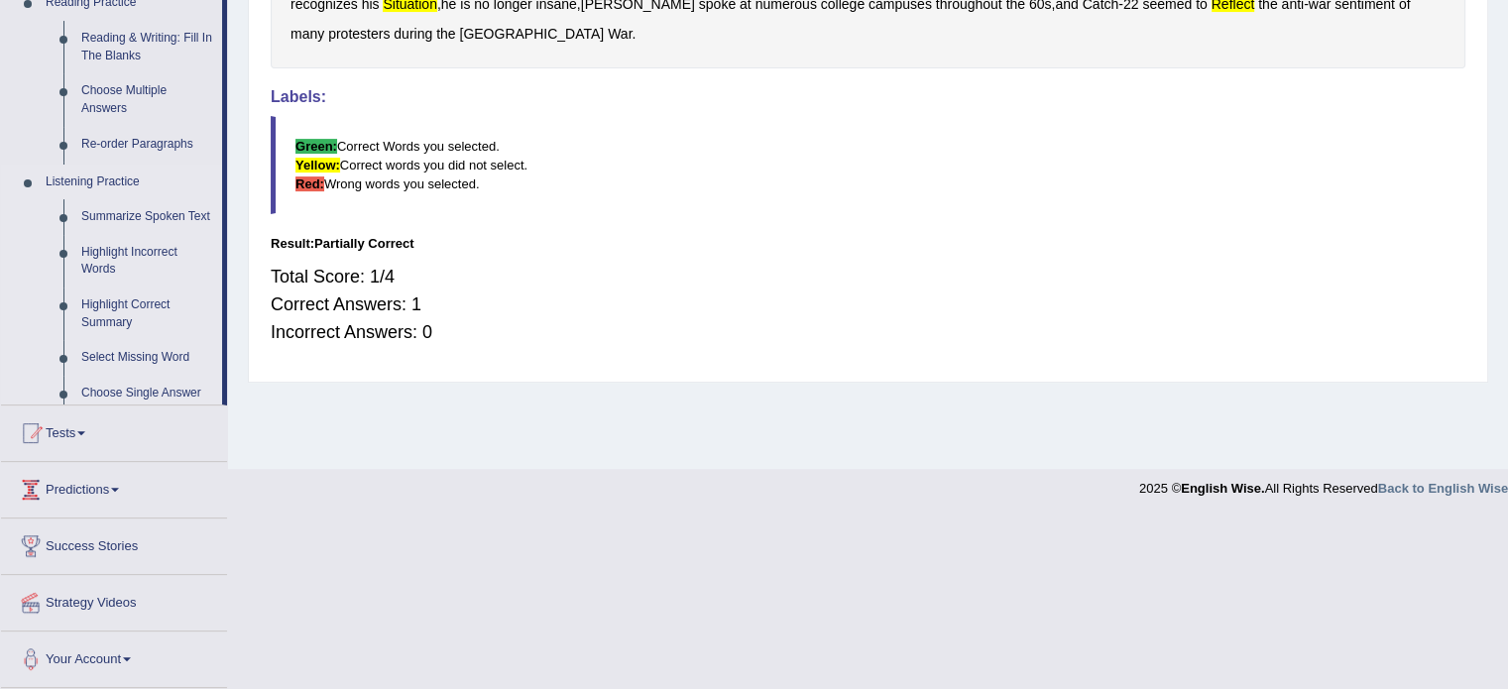
scroll to position [352, 0]
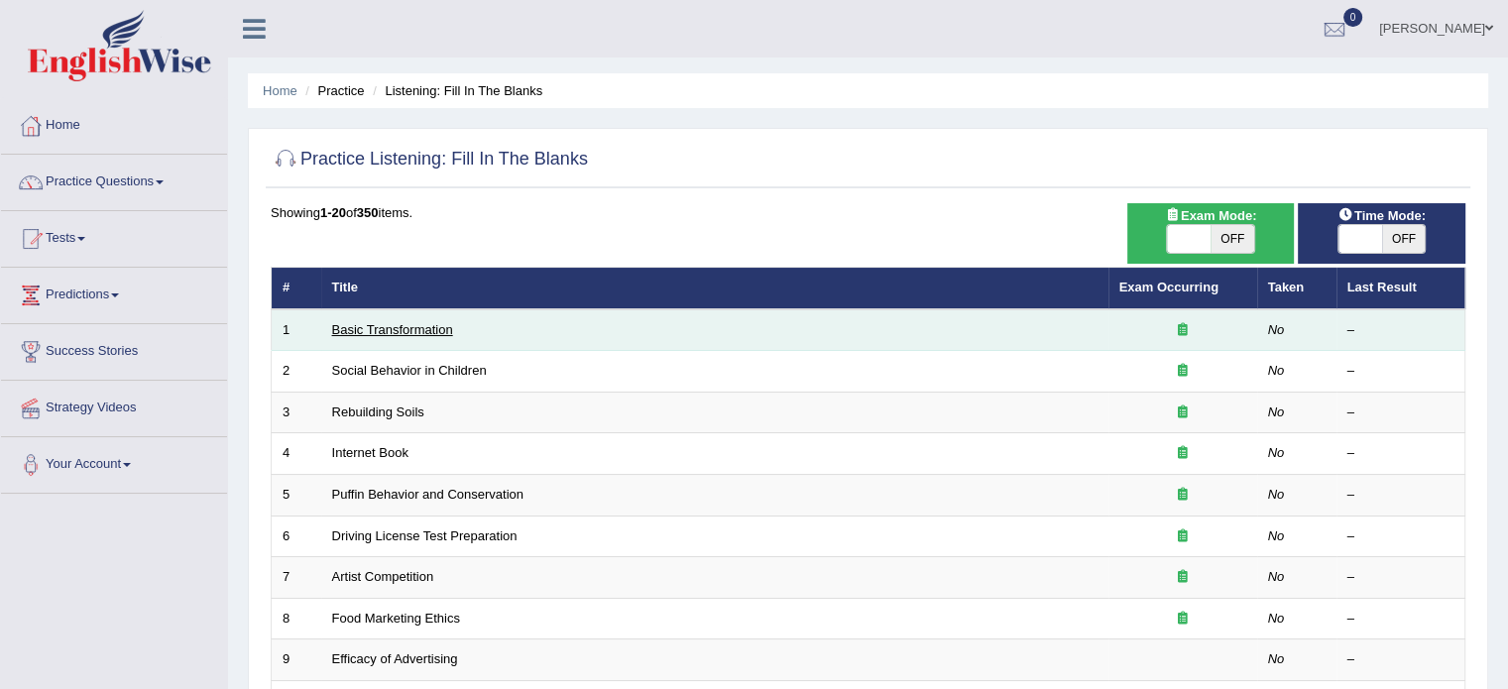
click at [432, 328] on link "Basic Transformation" at bounding box center [392, 329] width 121 height 15
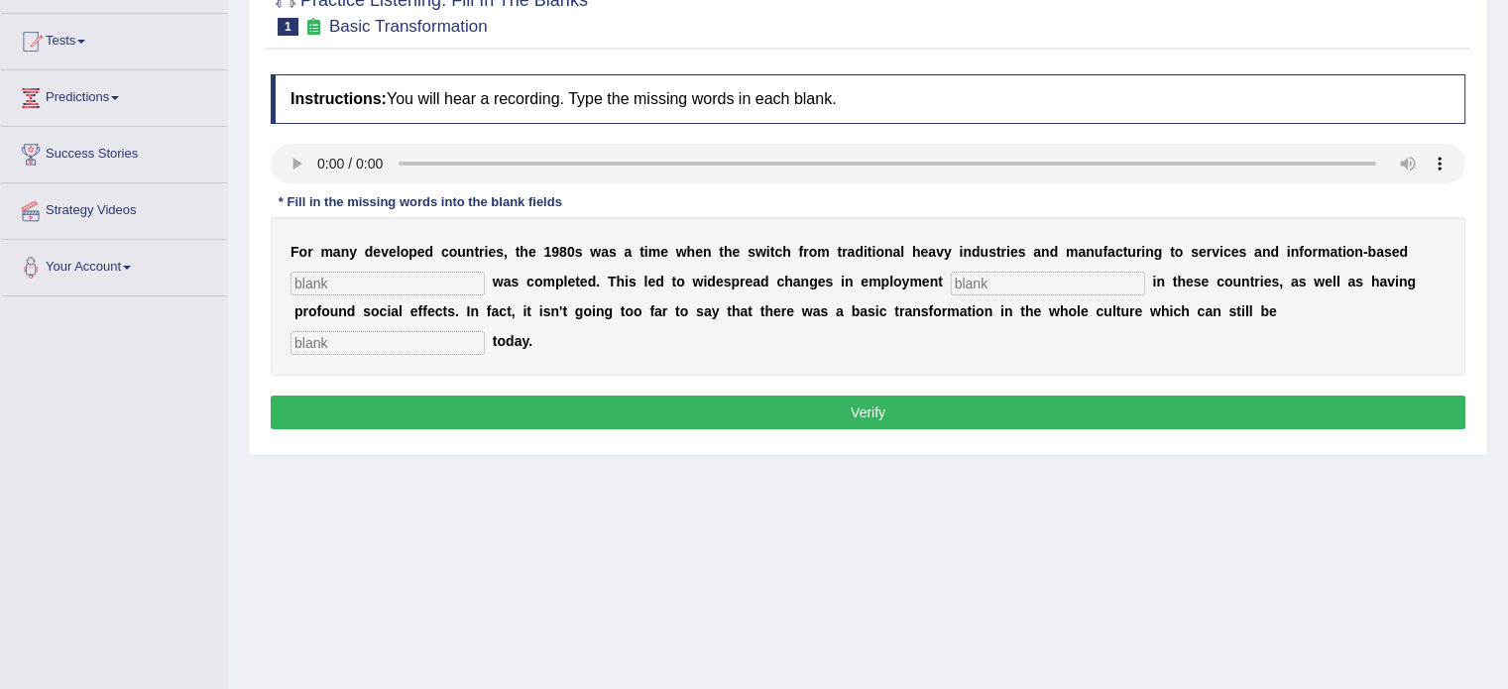
scroll to position [198, 0]
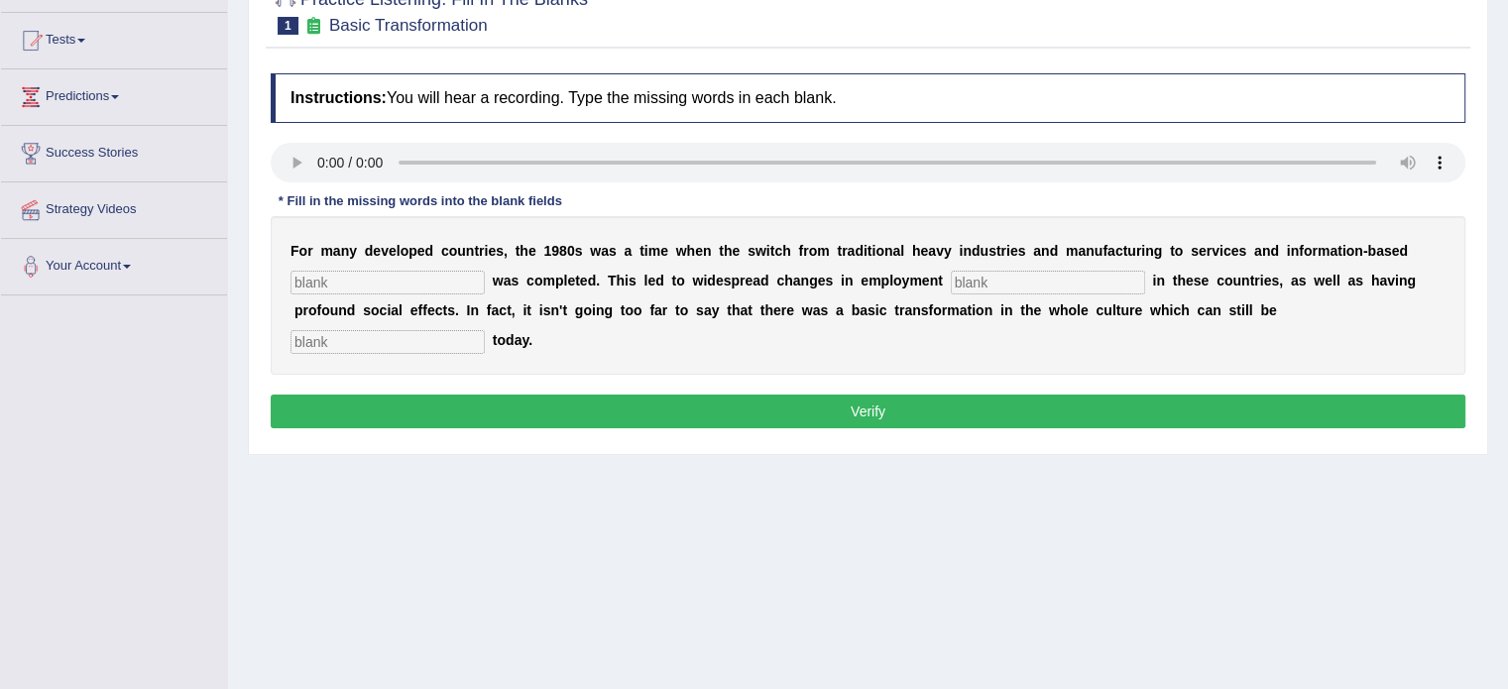
click at [352, 271] on input "text" at bounding box center [387, 283] width 194 height 24
type input "tentprese"
click at [990, 276] on input "text" at bounding box center [1048, 283] width 194 height 24
type input "podder"
click at [444, 343] on input "text" at bounding box center [387, 342] width 194 height 24
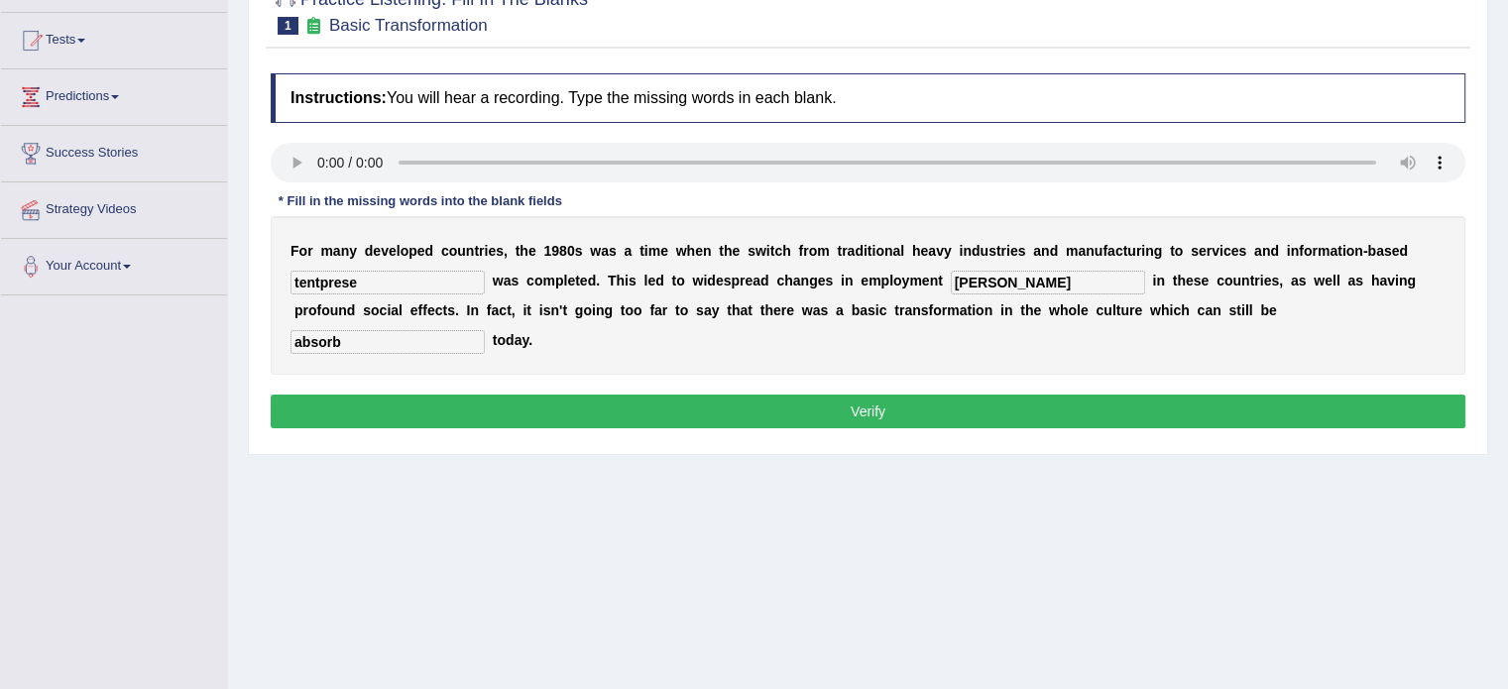
type input "absorb"
click at [455, 421] on button "Verify" at bounding box center [868, 412] width 1195 height 34
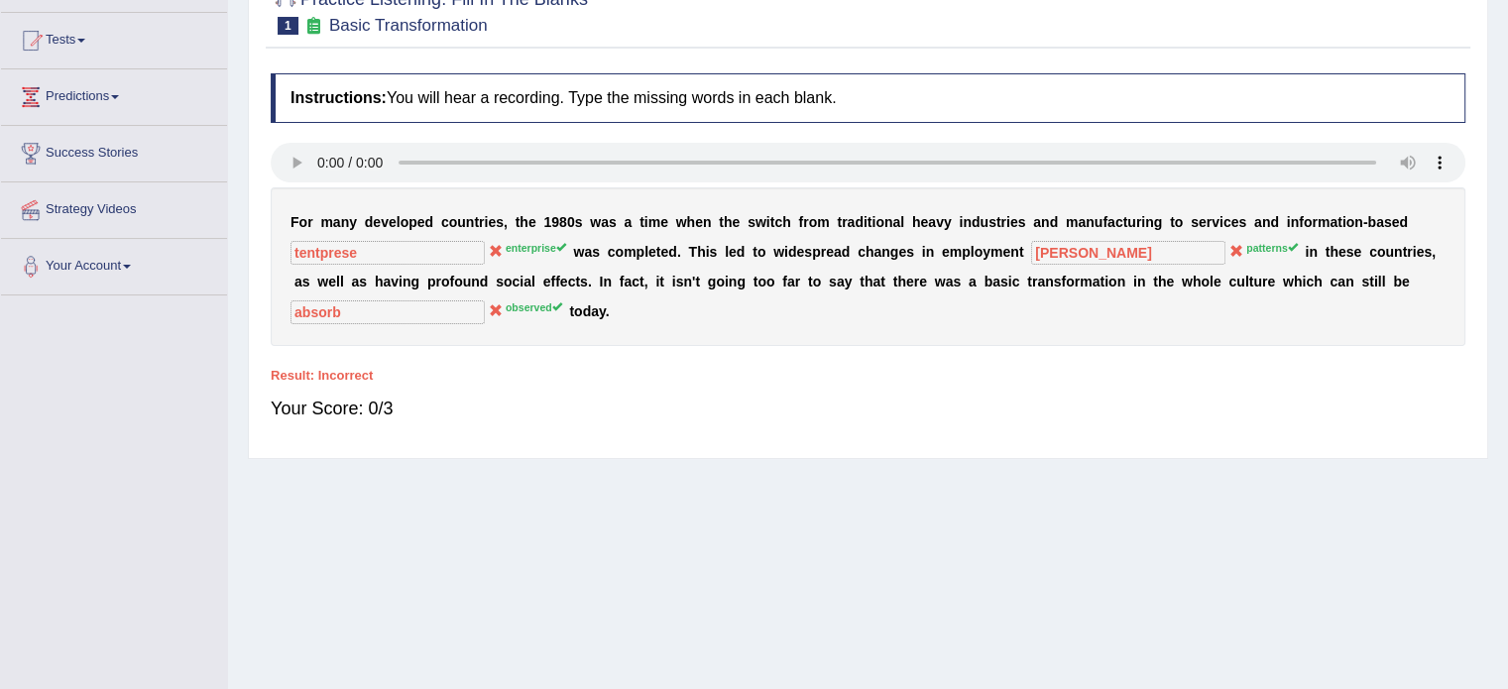
drag, startPoint x: 773, startPoint y: 214, endPoint x: 886, endPoint y: 214, distance: 113.0
click at [886, 214] on div "F o r m a n y d e v e l o p e d c o u n t r i e s , t h e 1 9 8 0 s w a s a t i…" at bounding box center [868, 266] width 1195 height 159
click at [868, 229] on div "F o r m a n y d e v e l o p e d c o u n t r i e s , t h e 1 9 8 0 s w a s a t i…" at bounding box center [868, 266] width 1195 height 159
click at [1273, 209] on div "F o r m a n y d e v e l o p e d c o u n t r i e s , t h e 1 9 8 0 s w a s a t i…" at bounding box center [868, 266] width 1195 height 159
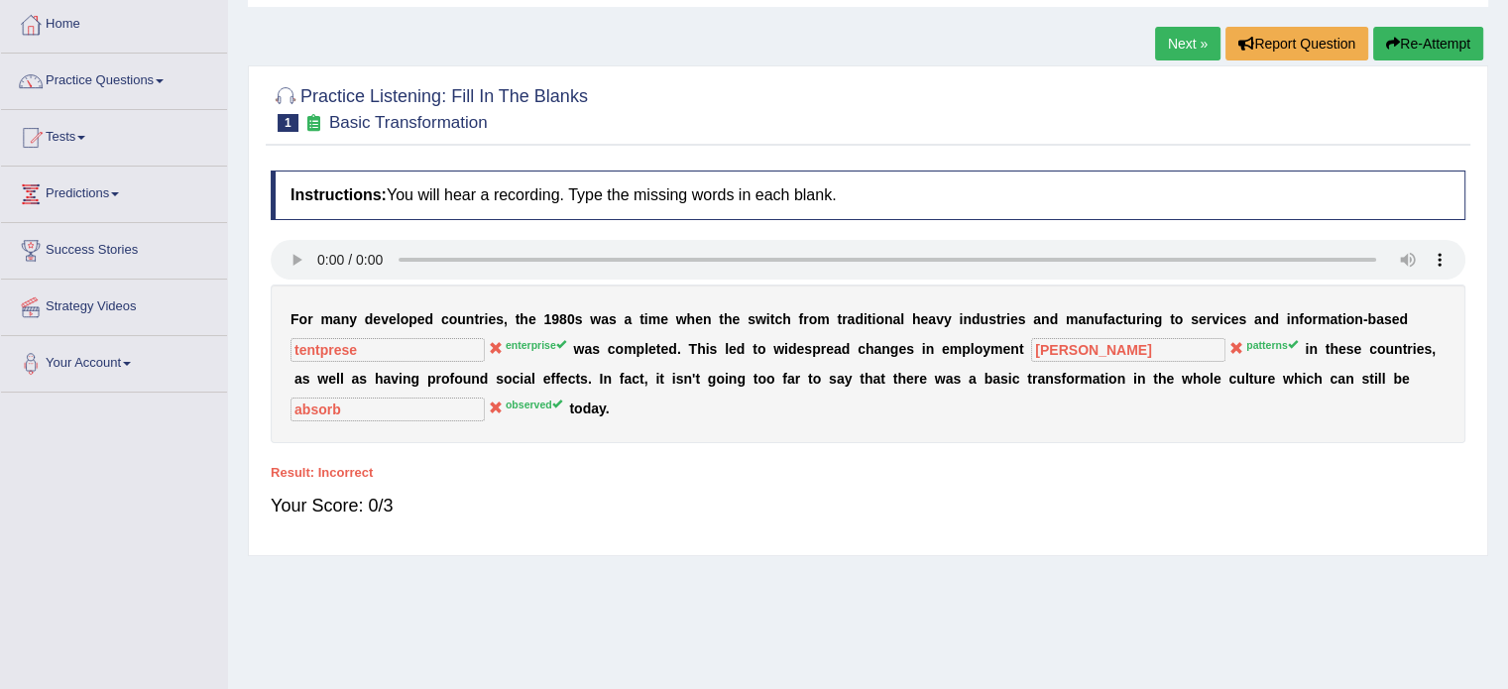
scroll to position [99, 0]
click at [165, 86] on link "Practice Questions" at bounding box center [114, 81] width 226 height 50
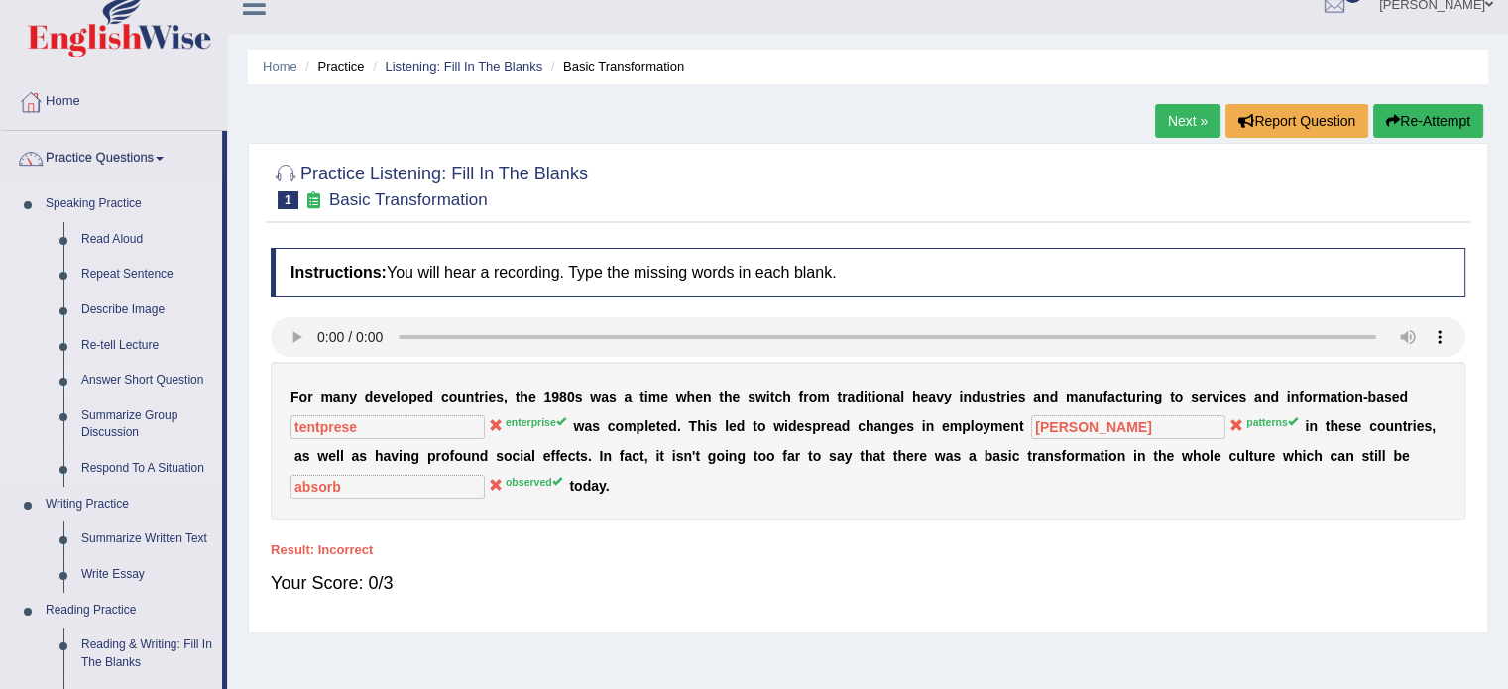
scroll to position [0, 0]
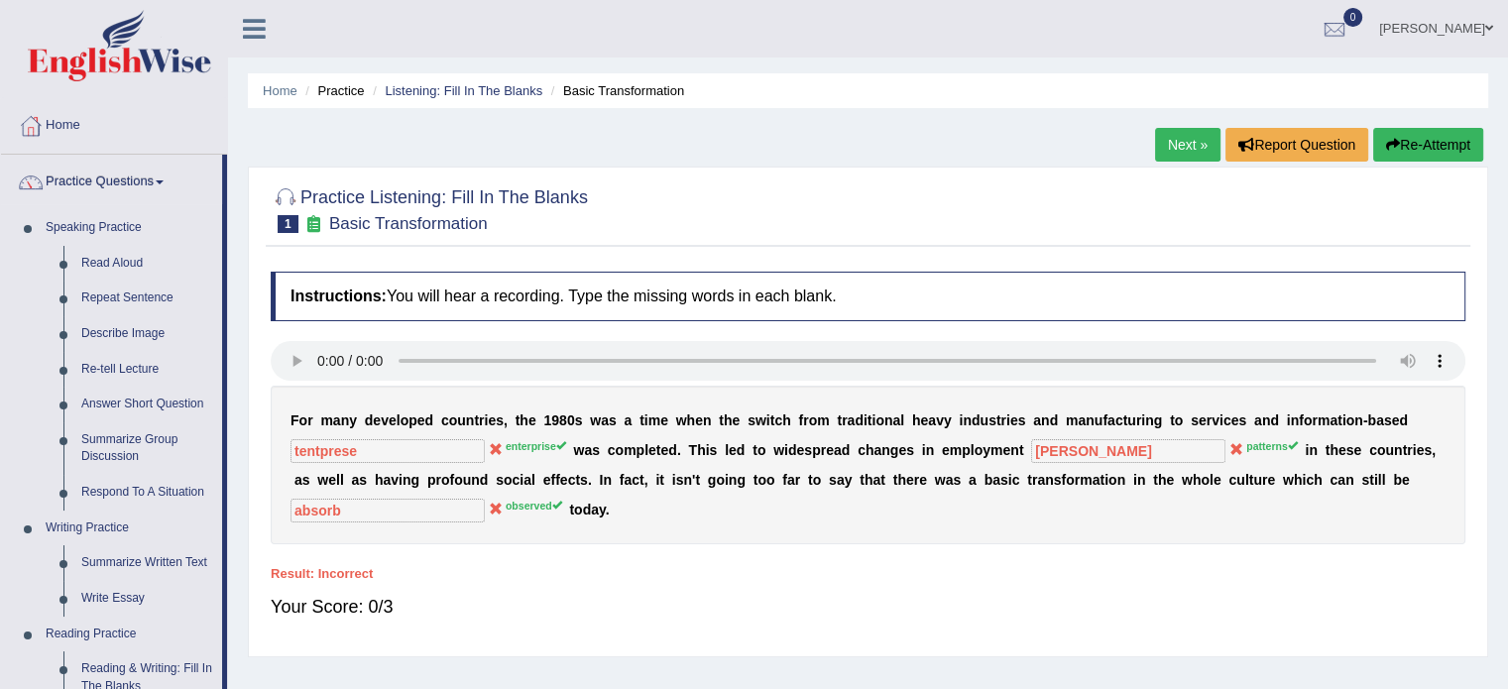
click at [1192, 134] on link "Next »" at bounding box center [1187, 145] width 65 height 34
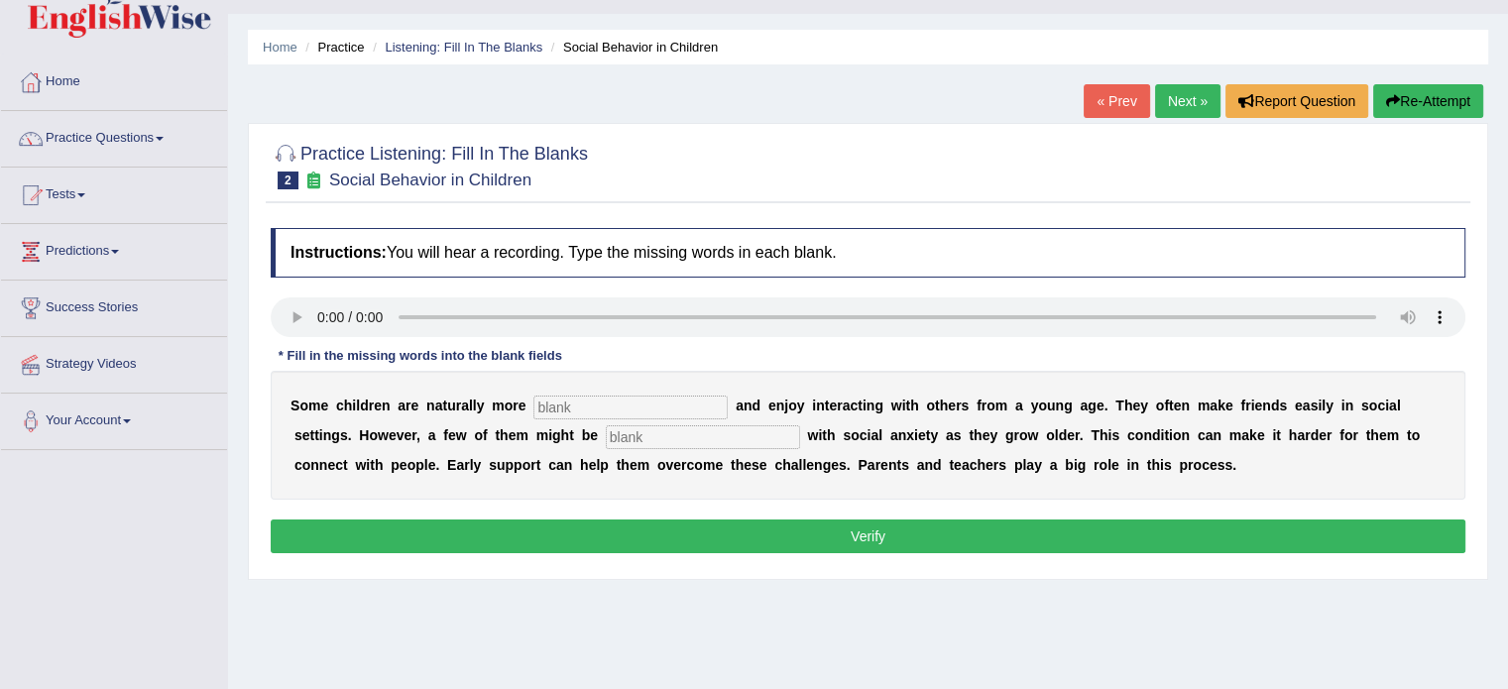
scroll to position [198, 0]
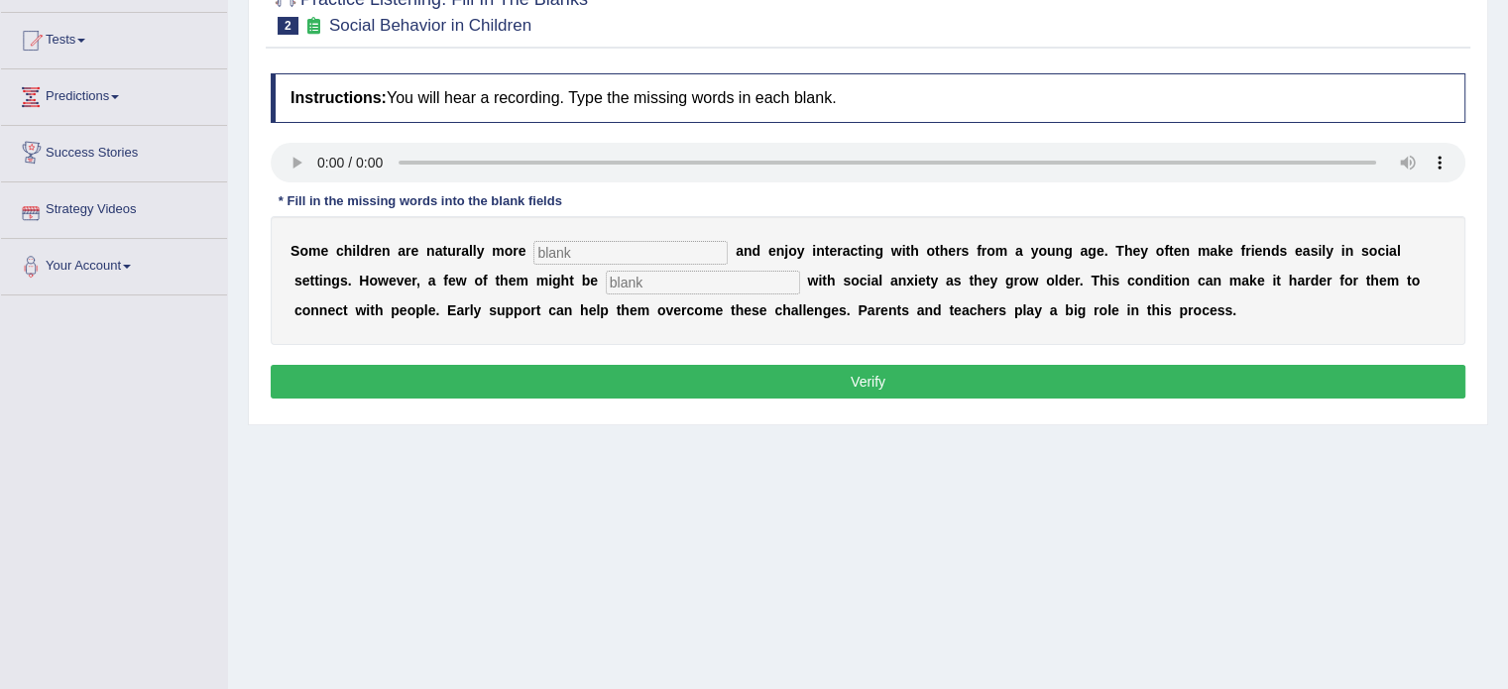
click at [635, 247] on input "text" at bounding box center [630, 253] width 194 height 24
type input "sociable"
click at [676, 281] on input "text" at bounding box center [703, 283] width 194 height 24
type input "died"
click at [631, 387] on button "Verify" at bounding box center [868, 382] width 1195 height 34
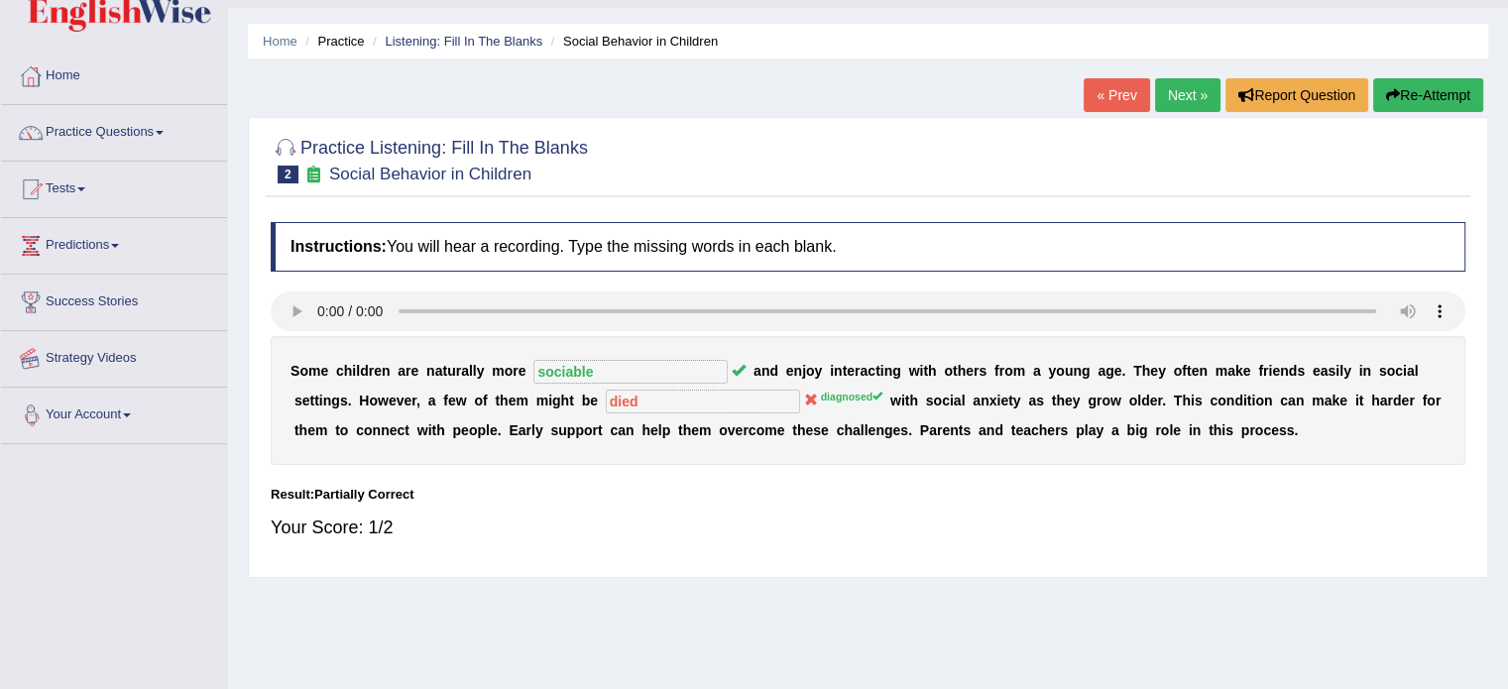
scroll to position [0, 0]
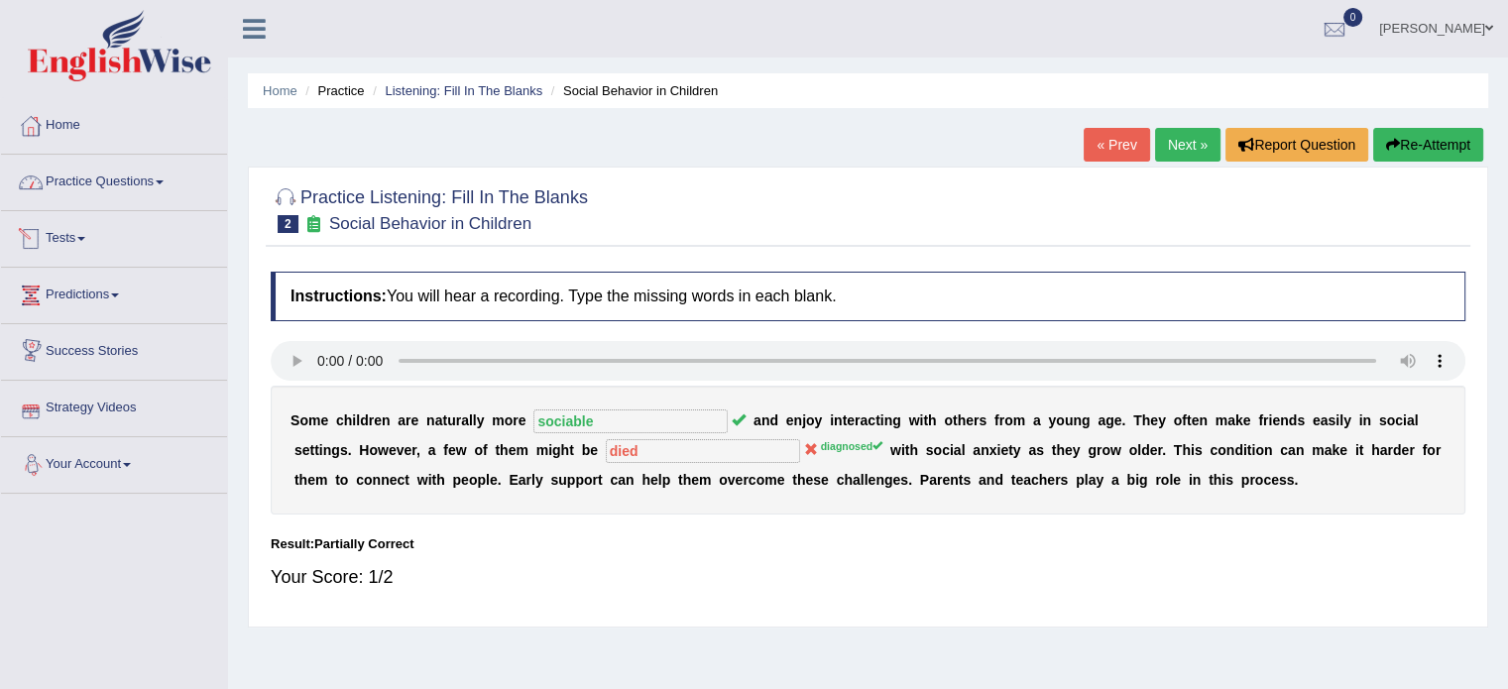
click at [120, 187] on link "Practice Questions" at bounding box center [114, 180] width 226 height 50
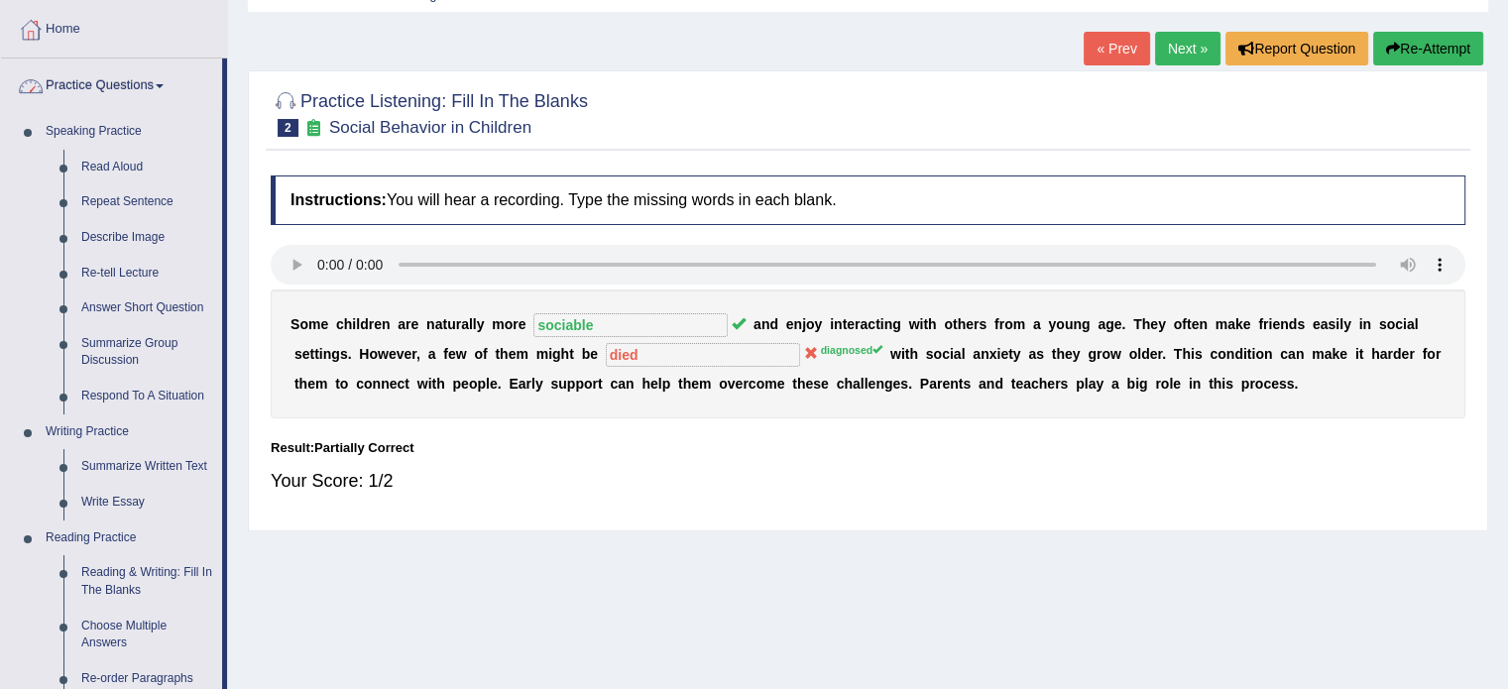
scroll to position [595, 0]
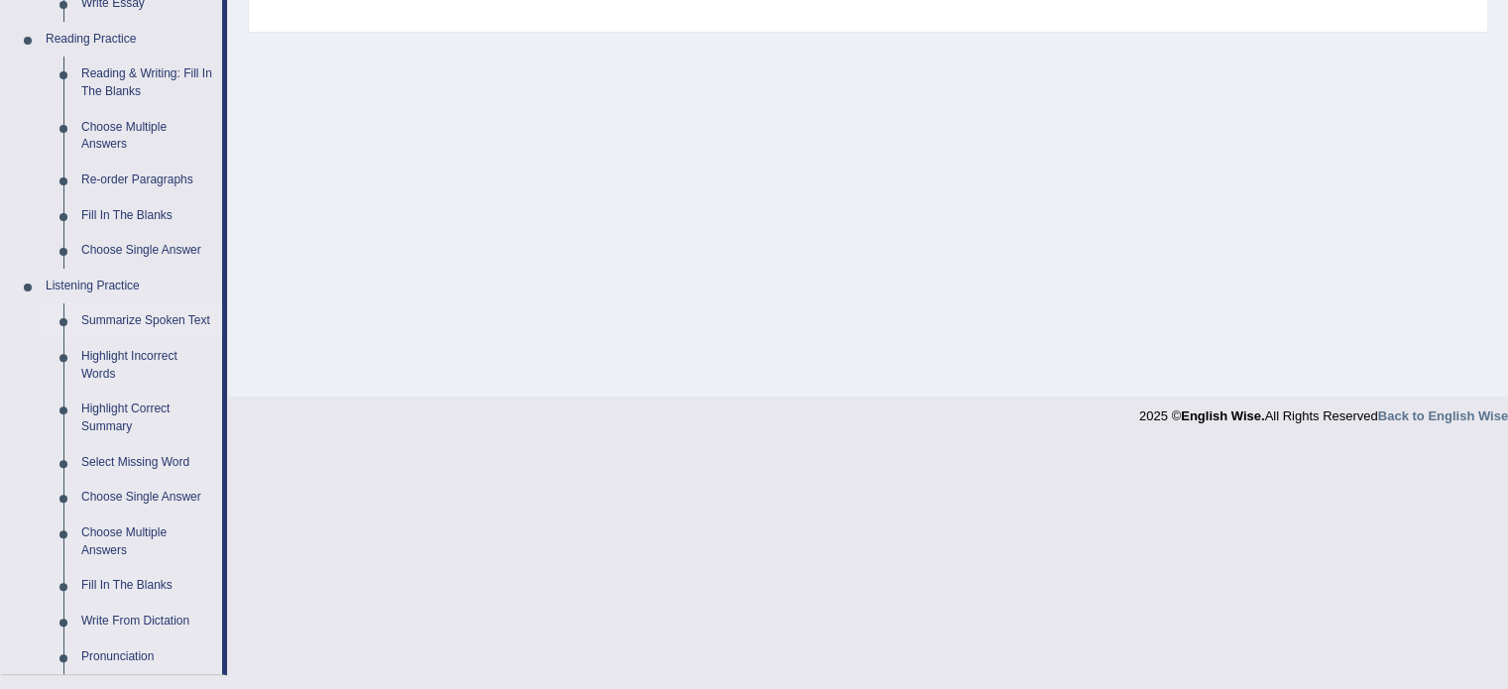
click at [147, 320] on link "Summarize Spoken Text" at bounding box center [147, 321] width 150 height 36
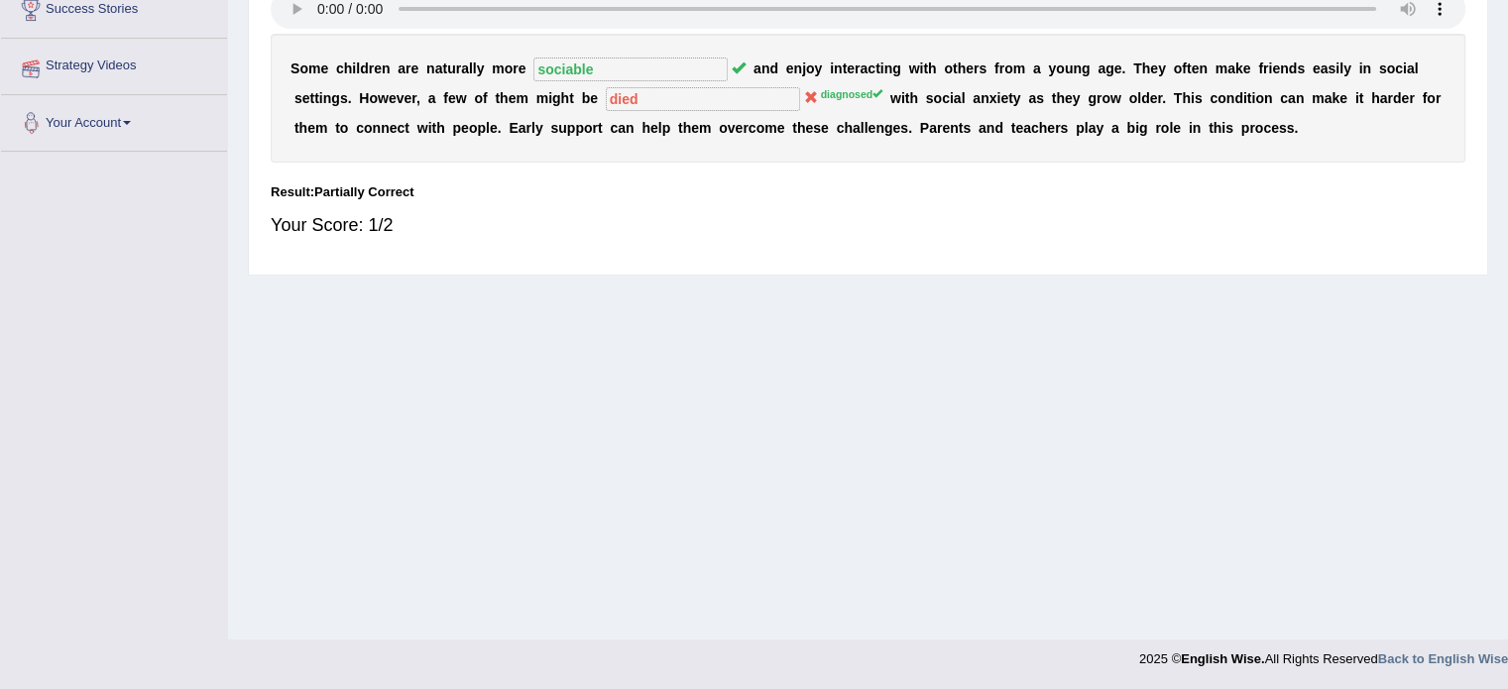
scroll to position [352, 0]
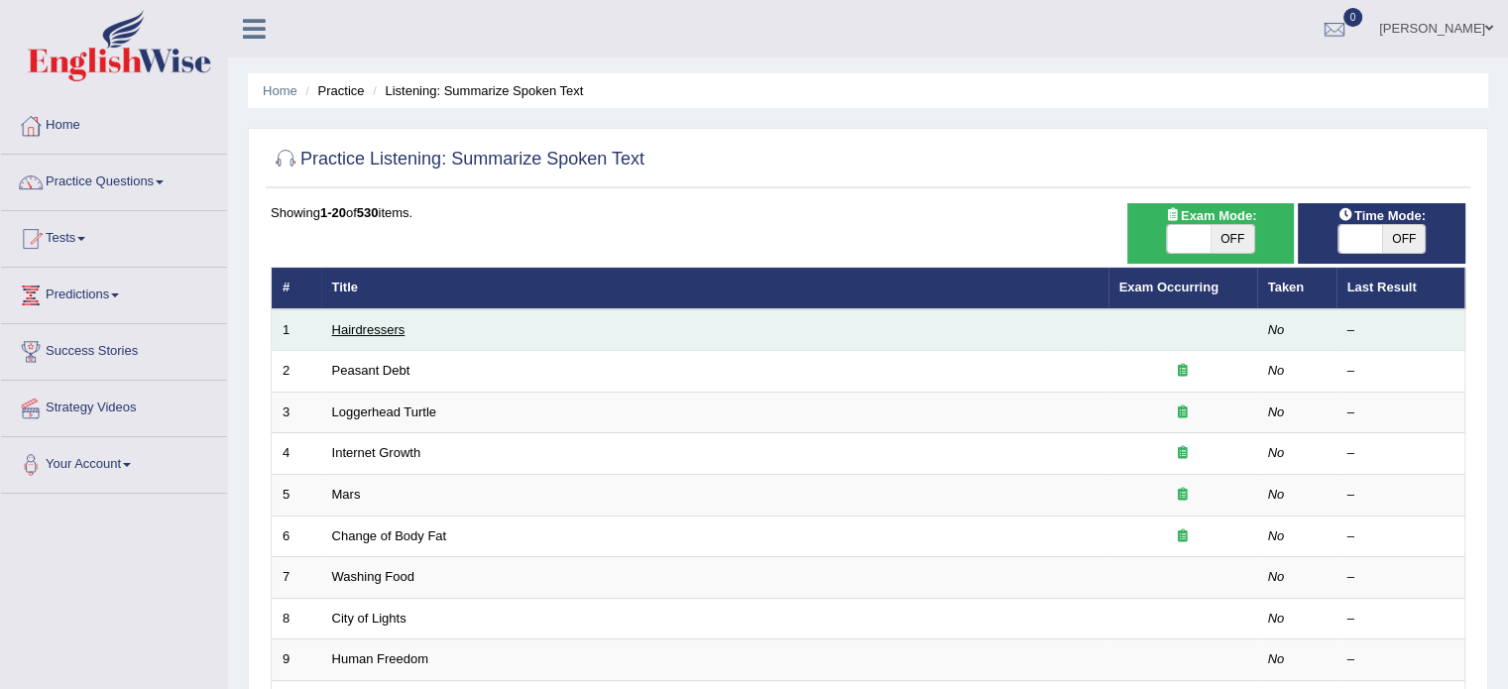
click at [396, 335] on link "Hairdressers" at bounding box center [368, 329] width 73 height 15
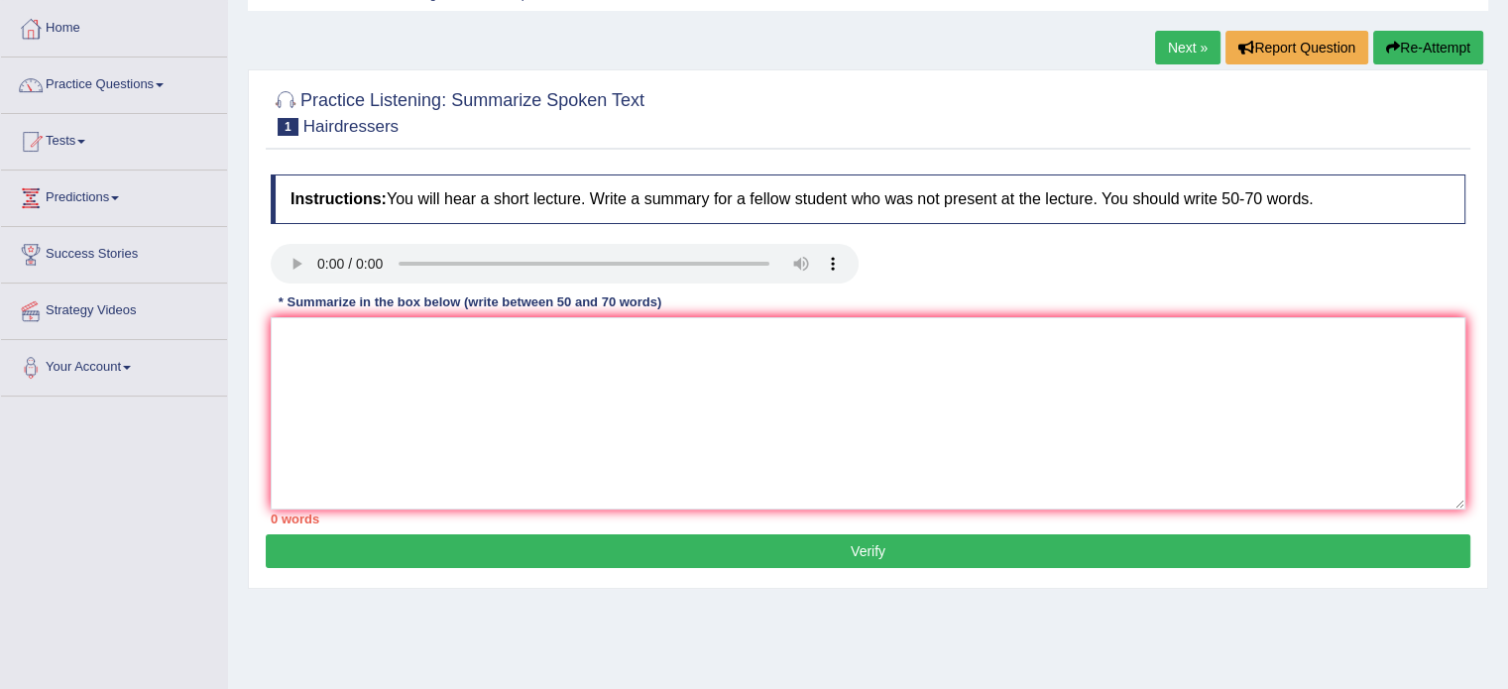
scroll to position [99, 0]
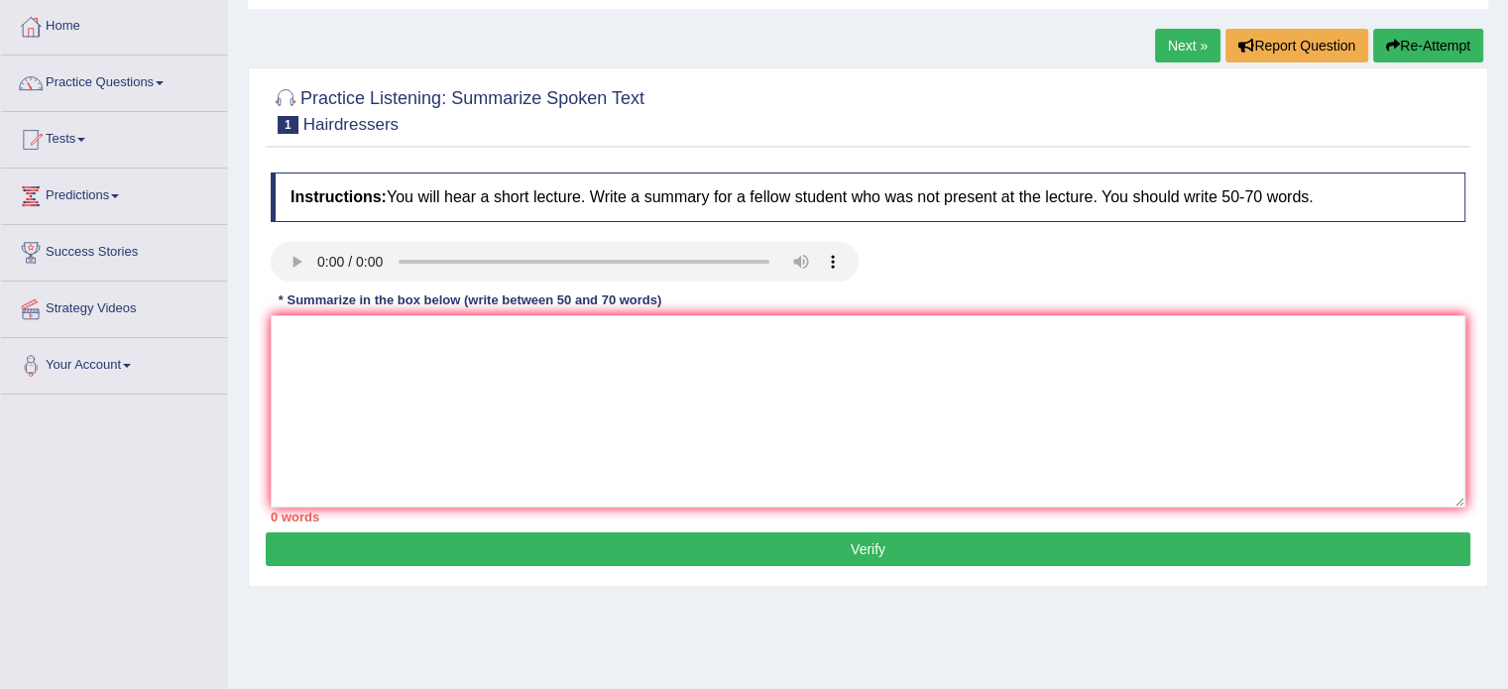
click at [401, 302] on div "* Summarize in the box below (write between 50 and 70 words)" at bounding box center [470, 300] width 399 height 19
click at [405, 339] on textarea at bounding box center [868, 411] width 1195 height 192
type textarea "Hair"
type textarea ","
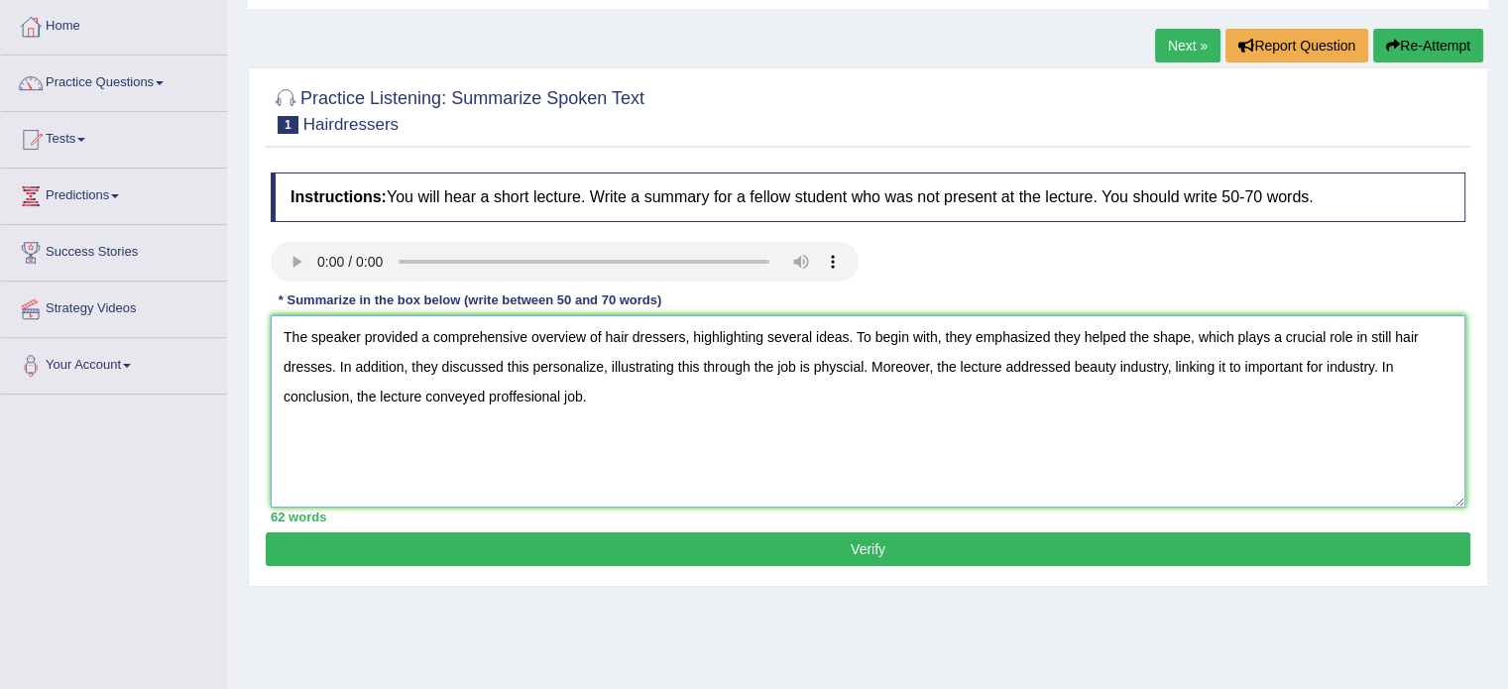
click at [647, 388] on textarea "The speaker provided a comprehensive overview of hair dressers, highlighting se…" at bounding box center [868, 411] width 1195 height 192
type textarea "The speaker provided a comprehensive overview of hair dressers, highlighting se…"
drag, startPoint x: 335, startPoint y: 513, endPoint x: 293, endPoint y: 511, distance: 41.7
click at [293, 511] on div "62 words" at bounding box center [868, 517] width 1195 height 19
click at [874, 556] on button "Verify" at bounding box center [868, 549] width 1205 height 34
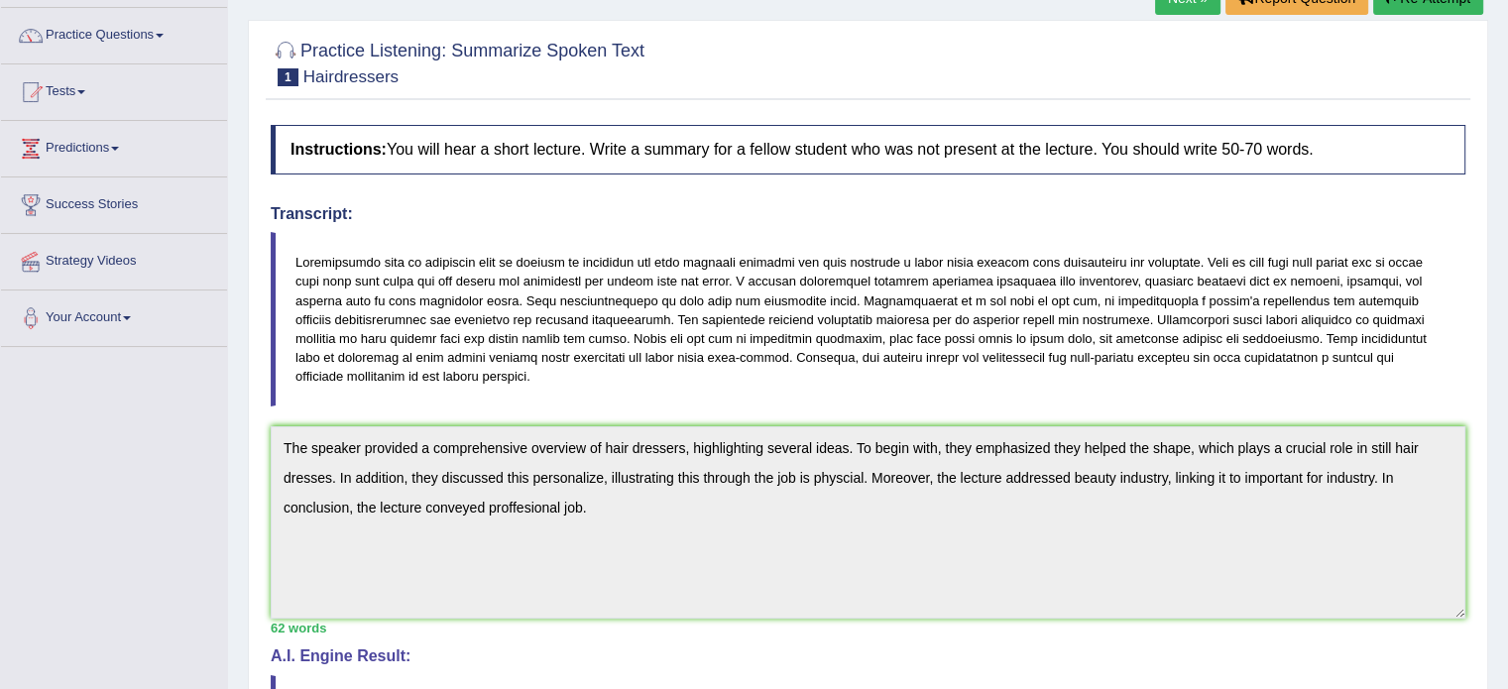
scroll to position [107, 0]
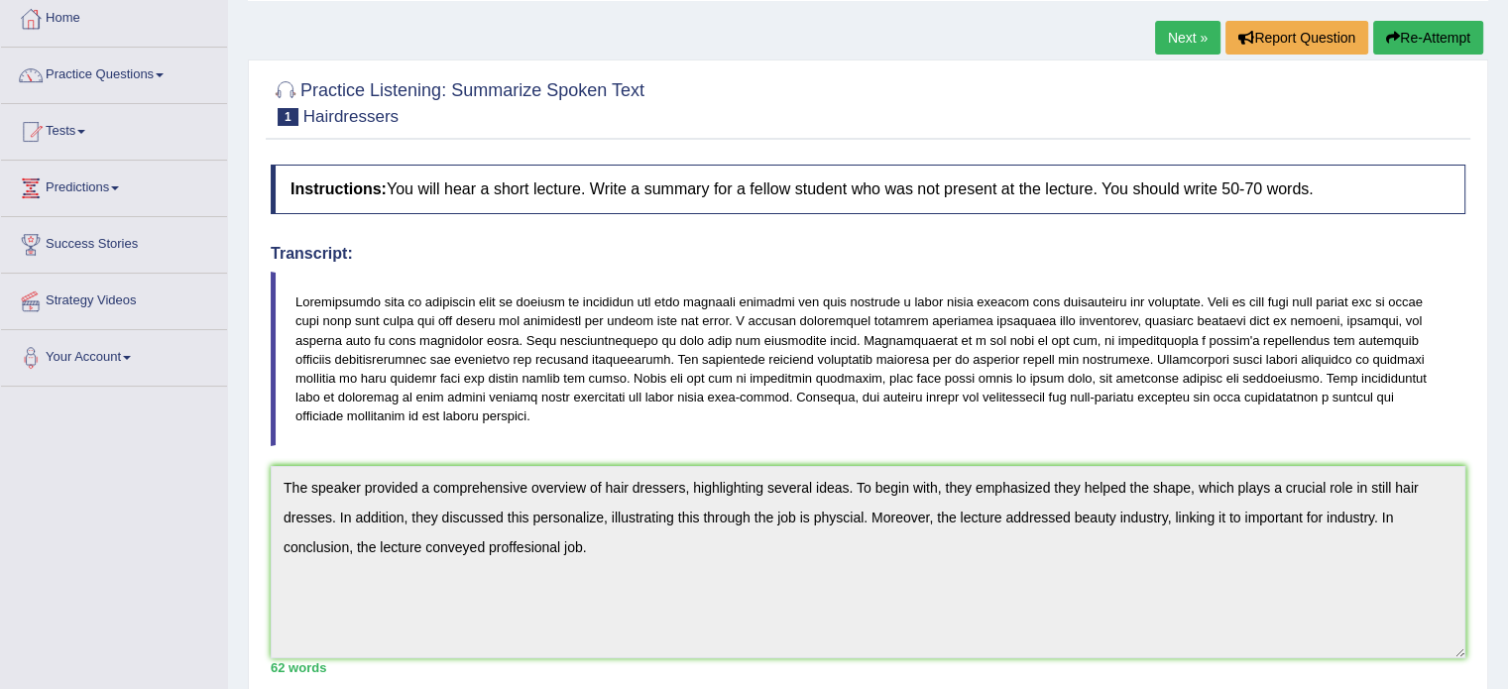
click at [150, 76] on link "Practice Questions" at bounding box center [114, 73] width 226 height 50
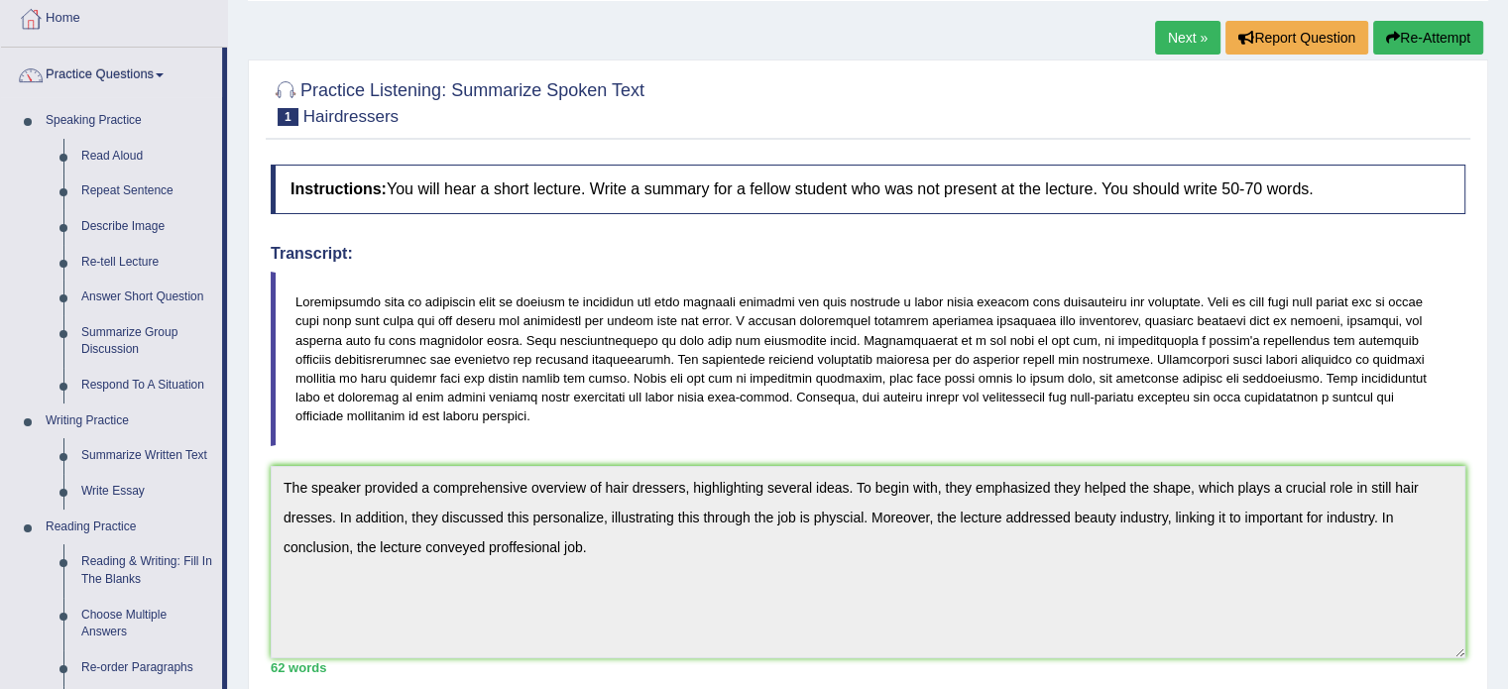
click at [1168, 39] on link "Next »" at bounding box center [1187, 38] width 65 height 34
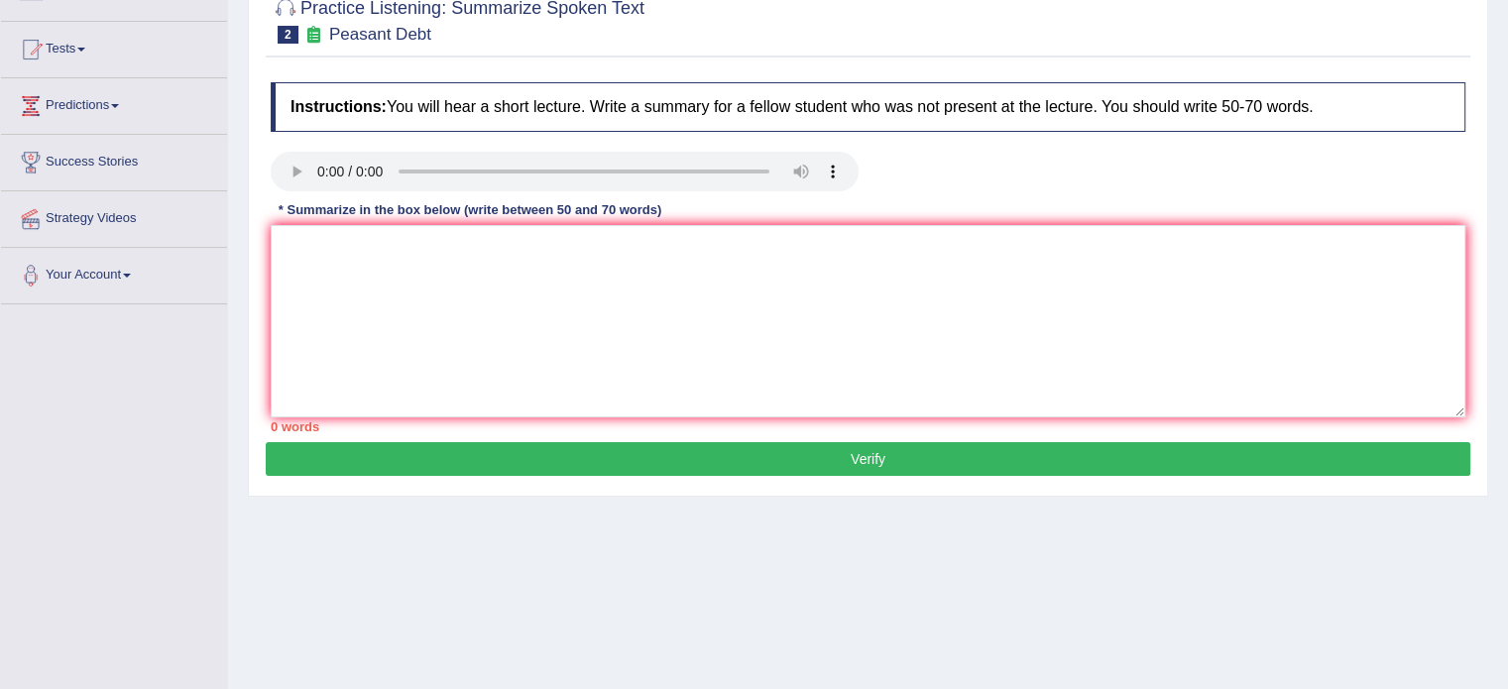
scroll to position [198, 0]
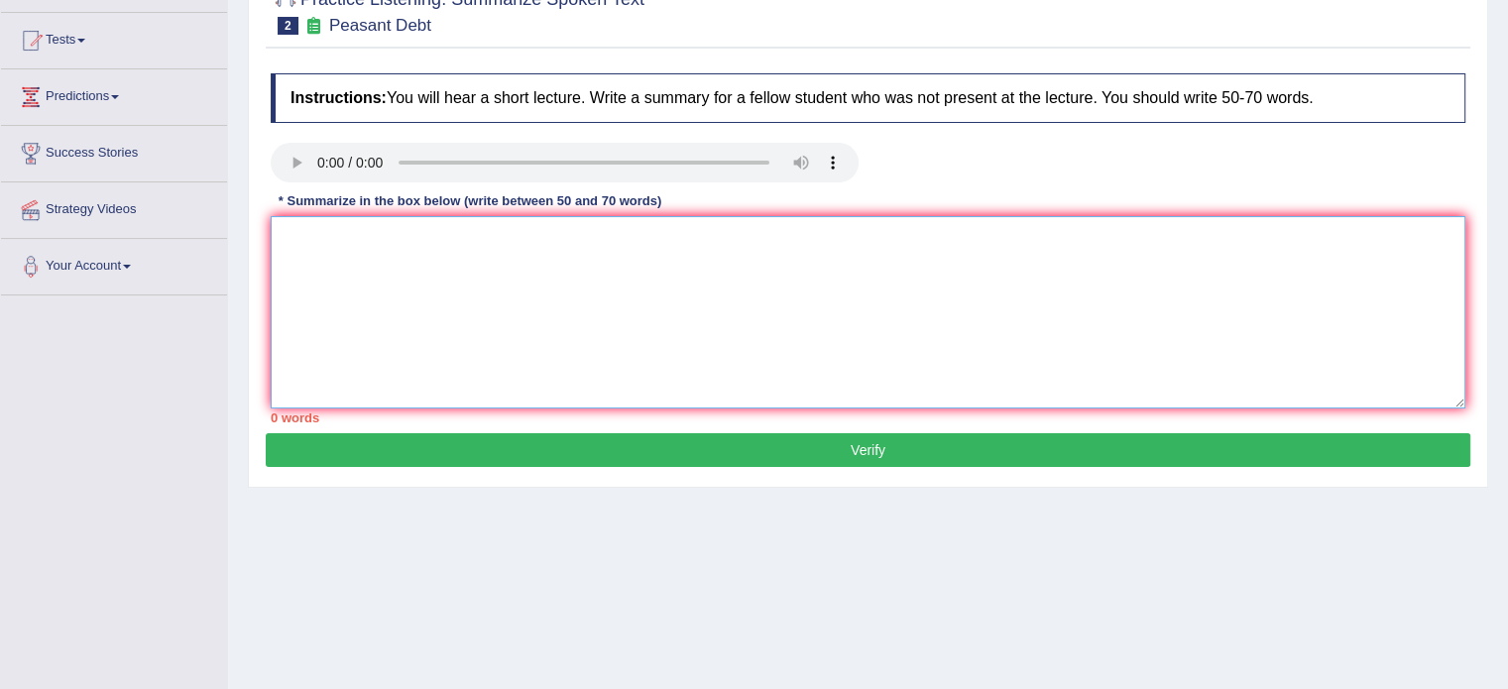
click at [513, 319] on textarea at bounding box center [868, 312] width 1195 height 192
click at [622, 313] on textarea at bounding box center [868, 312] width 1195 height 192
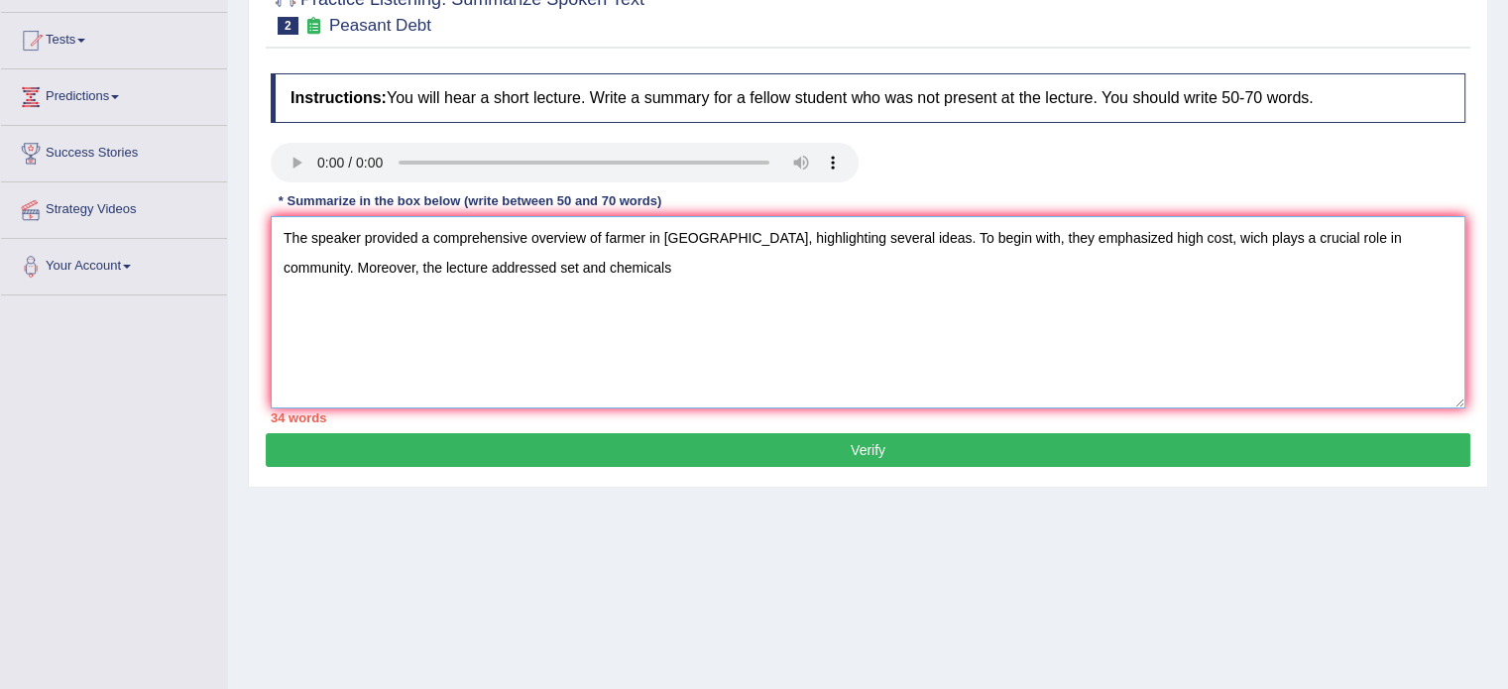
drag, startPoint x: 868, startPoint y: 229, endPoint x: 939, endPoint y: 270, distance: 81.3
click at [939, 270] on textarea "The speaker provided a comprehensive overview of farmer in [GEOGRAPHIC_DATA], h…" at bounding box center [868, 312] width 1195 height 192
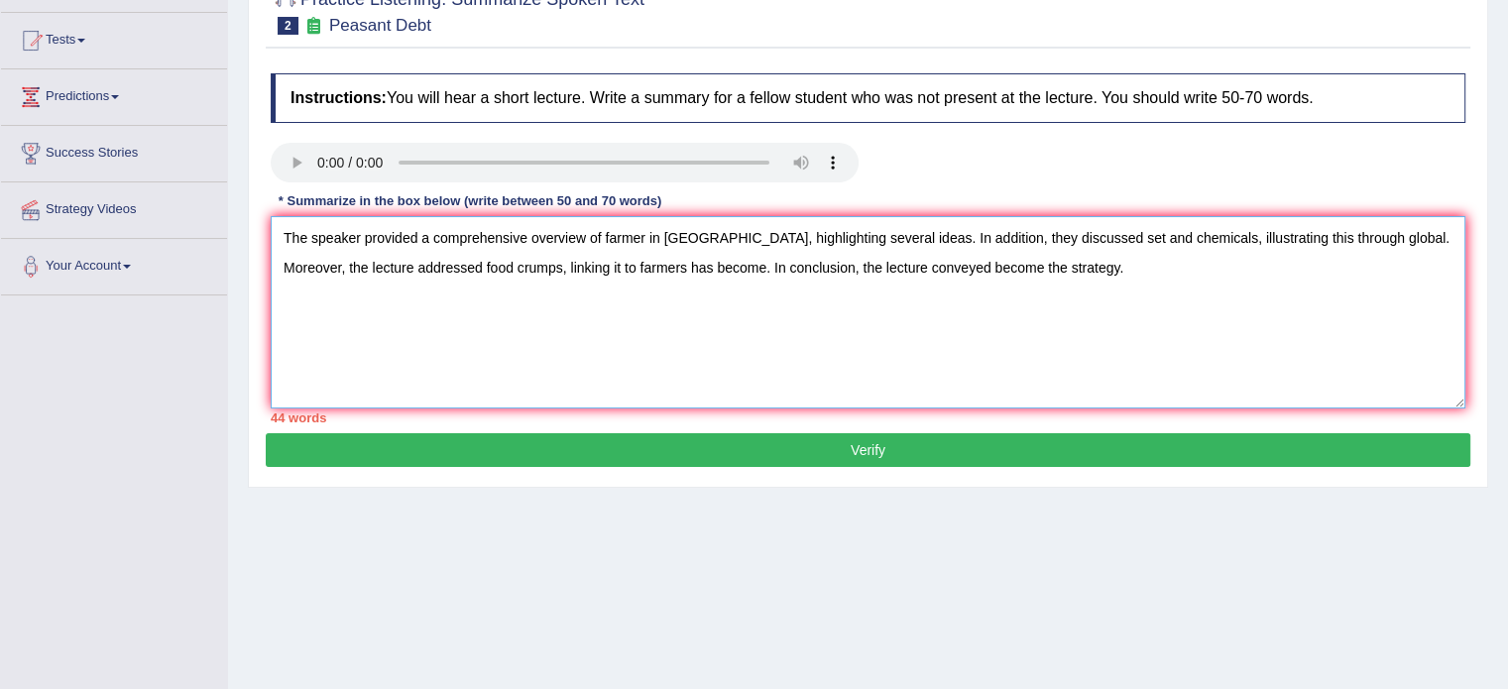
click at [861, 242] on textarea "The speaker provided a comprehensive overview of farmer in [GEOGRAPHIC_DATA], h…" at bounding box center [868, 312] width 1195 height 192
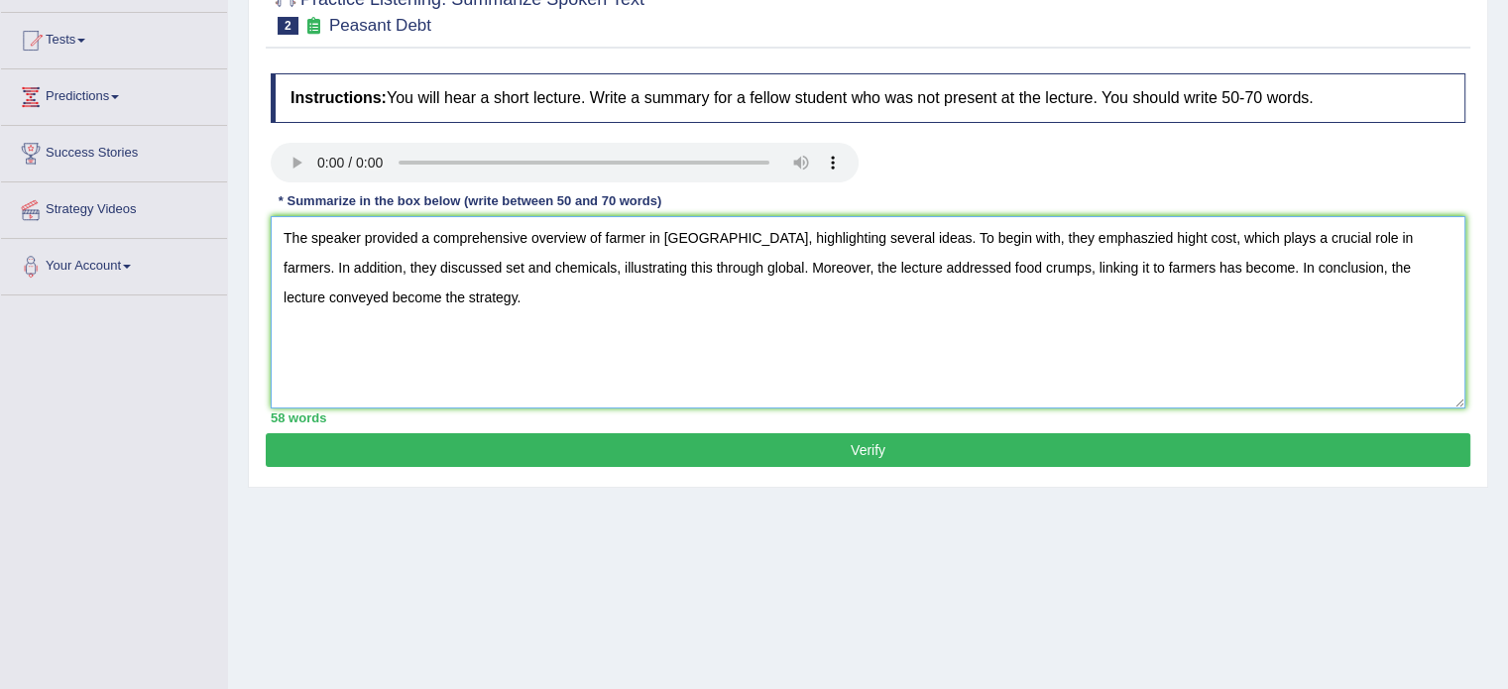
type textarea "The speaker provided a comprehensive overview of farmer in [GEOGRAPHIC_DATA], h…"
click at [738, 443] on button "Verify" at bounding box center [868, 450] width 1205 height 34
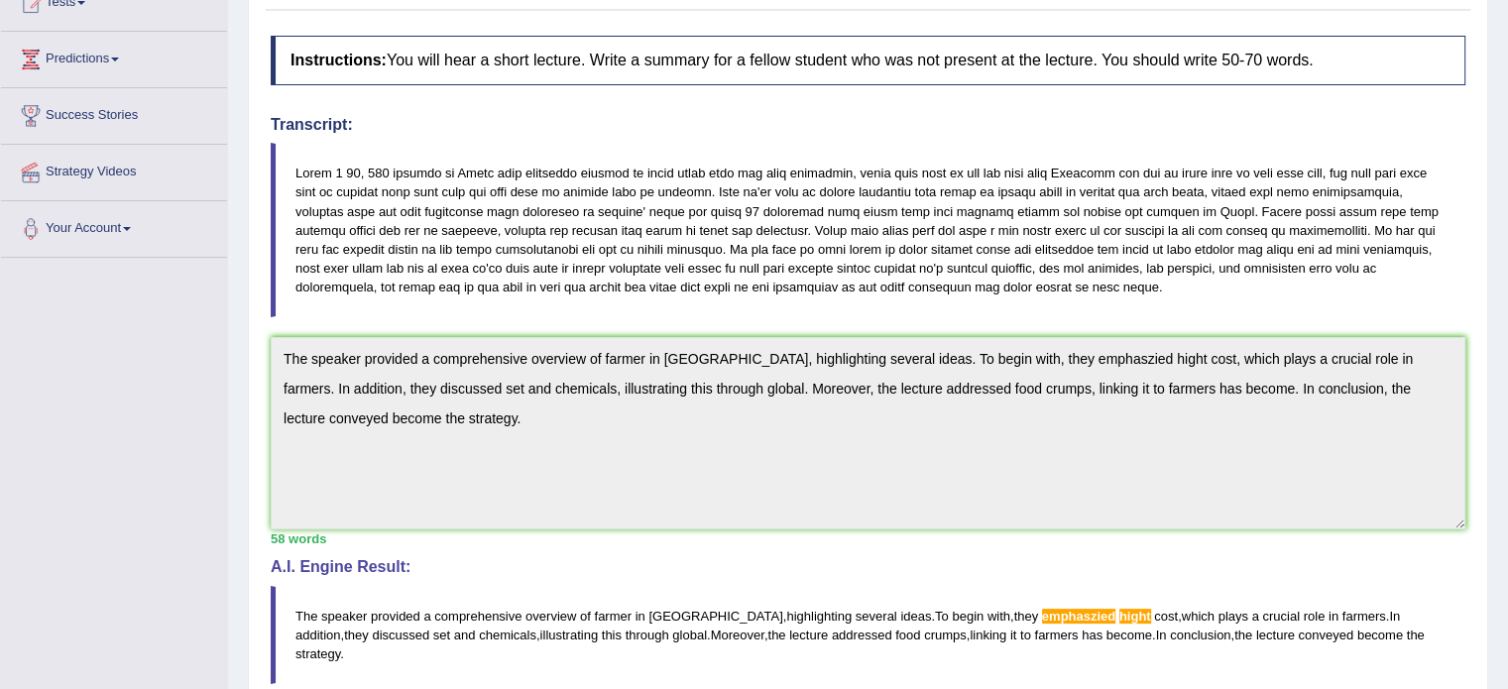
scroll to position [88, 0]
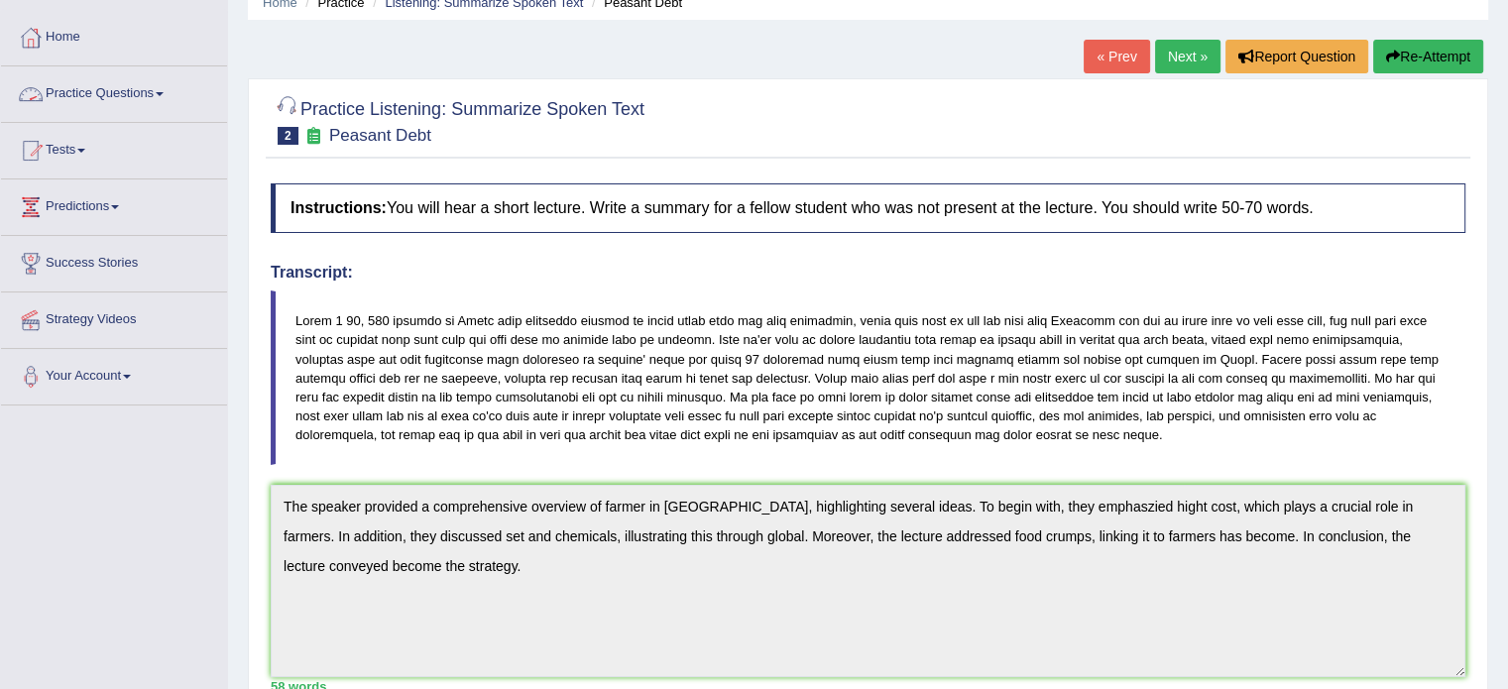
click at [161, 94] on link "Practice Questions" at bounding box center [114, 91] width 226 height 50
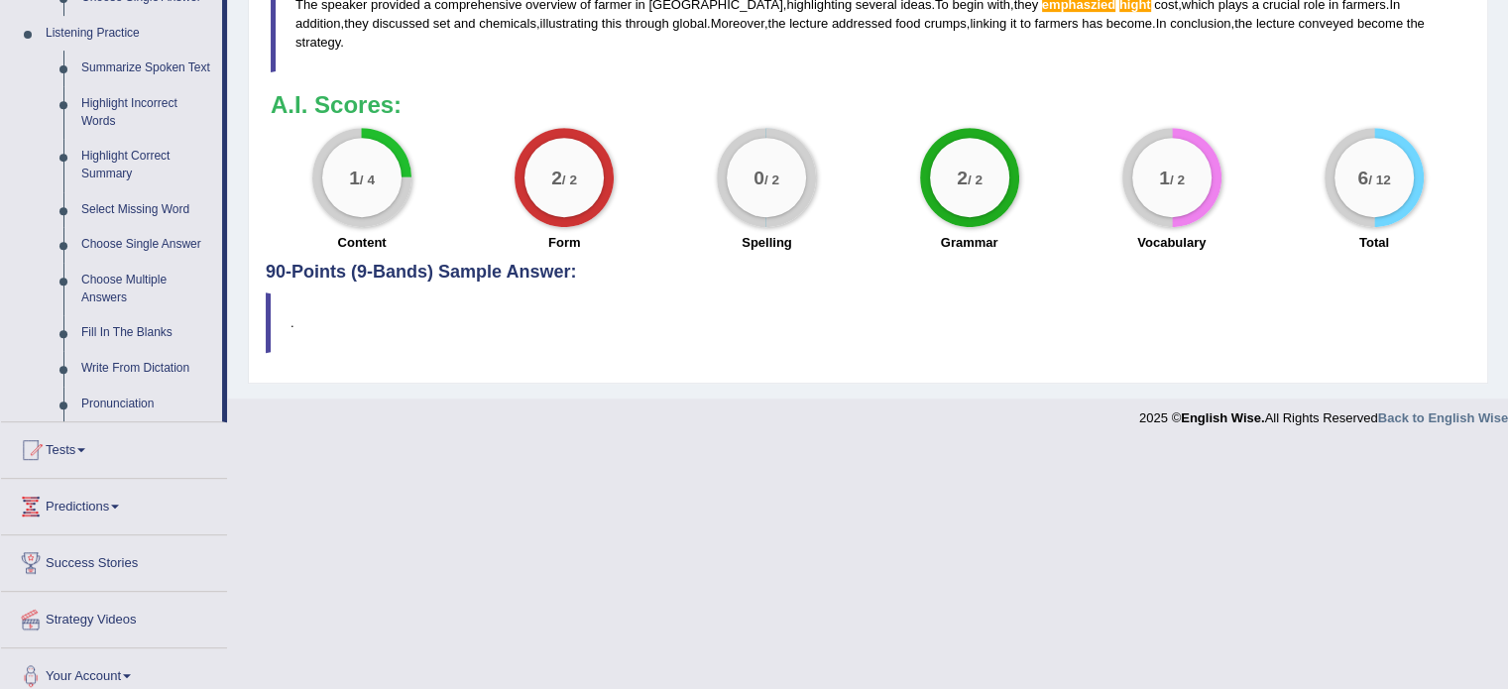
scroll to position [863, 0]
